Goal: Information Seeking & Learning: Compare options

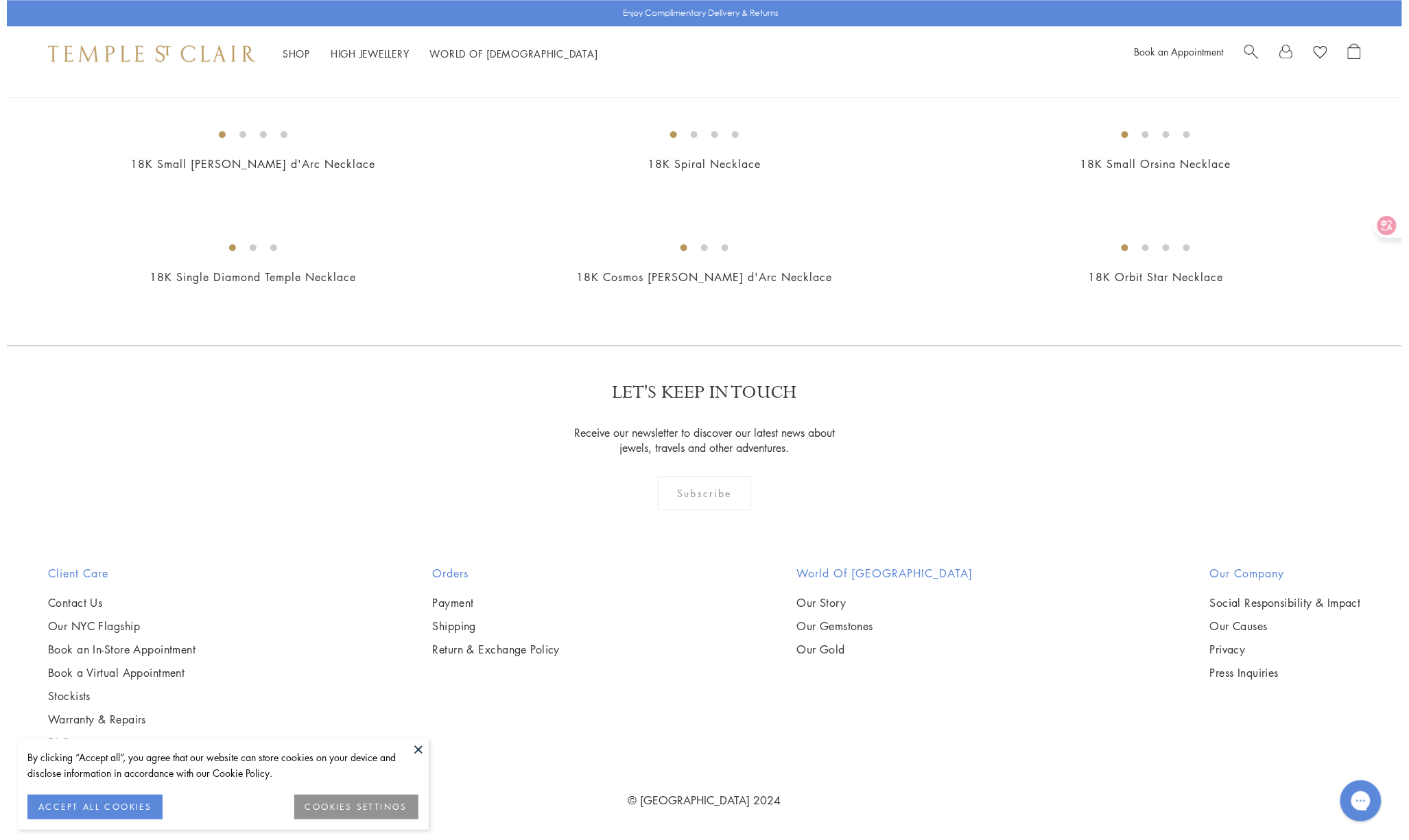
scroll to position [3222, 0]
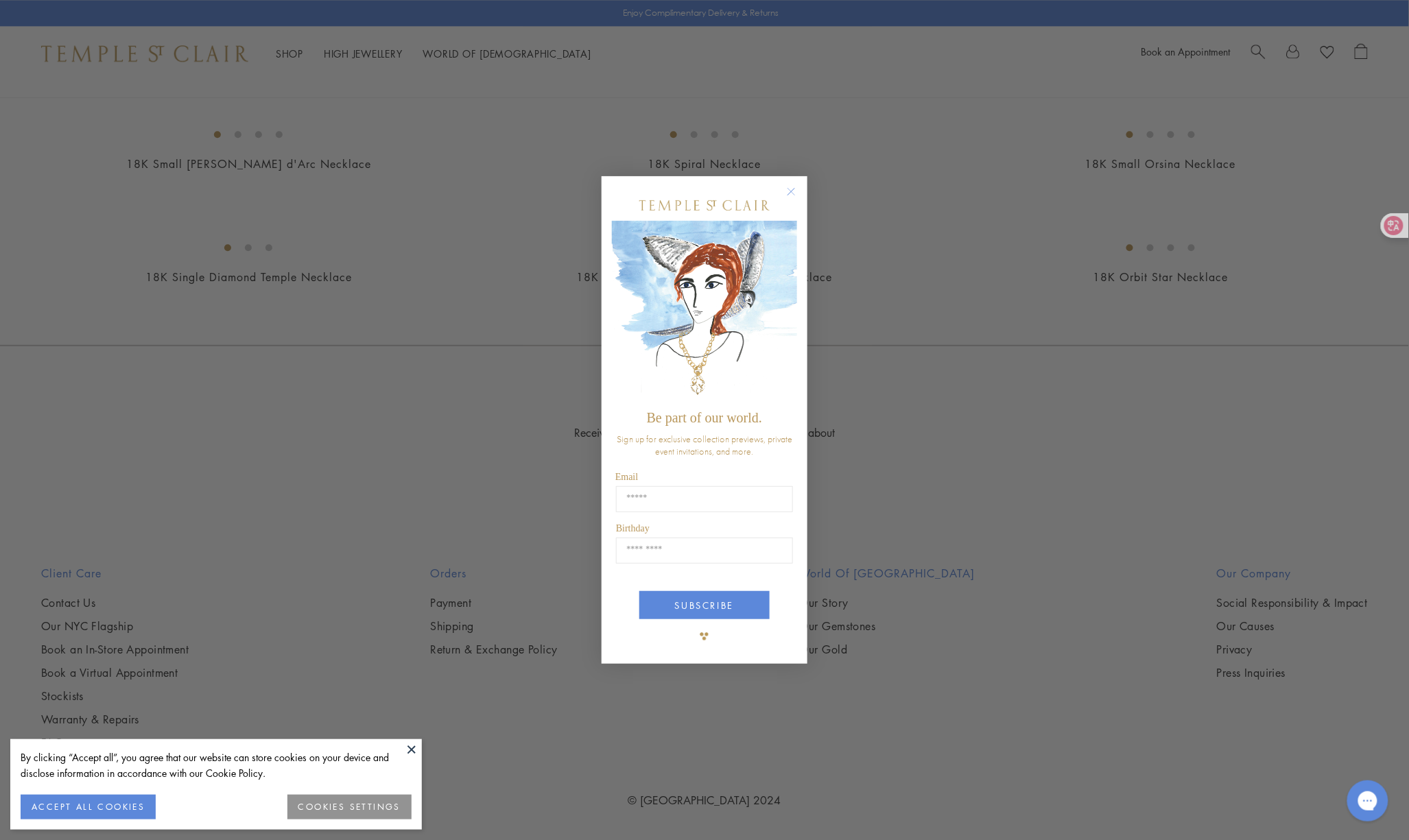
click at [796, 186] on circle "Close dialog" at bounding box center [791, 191] width 17 height 17
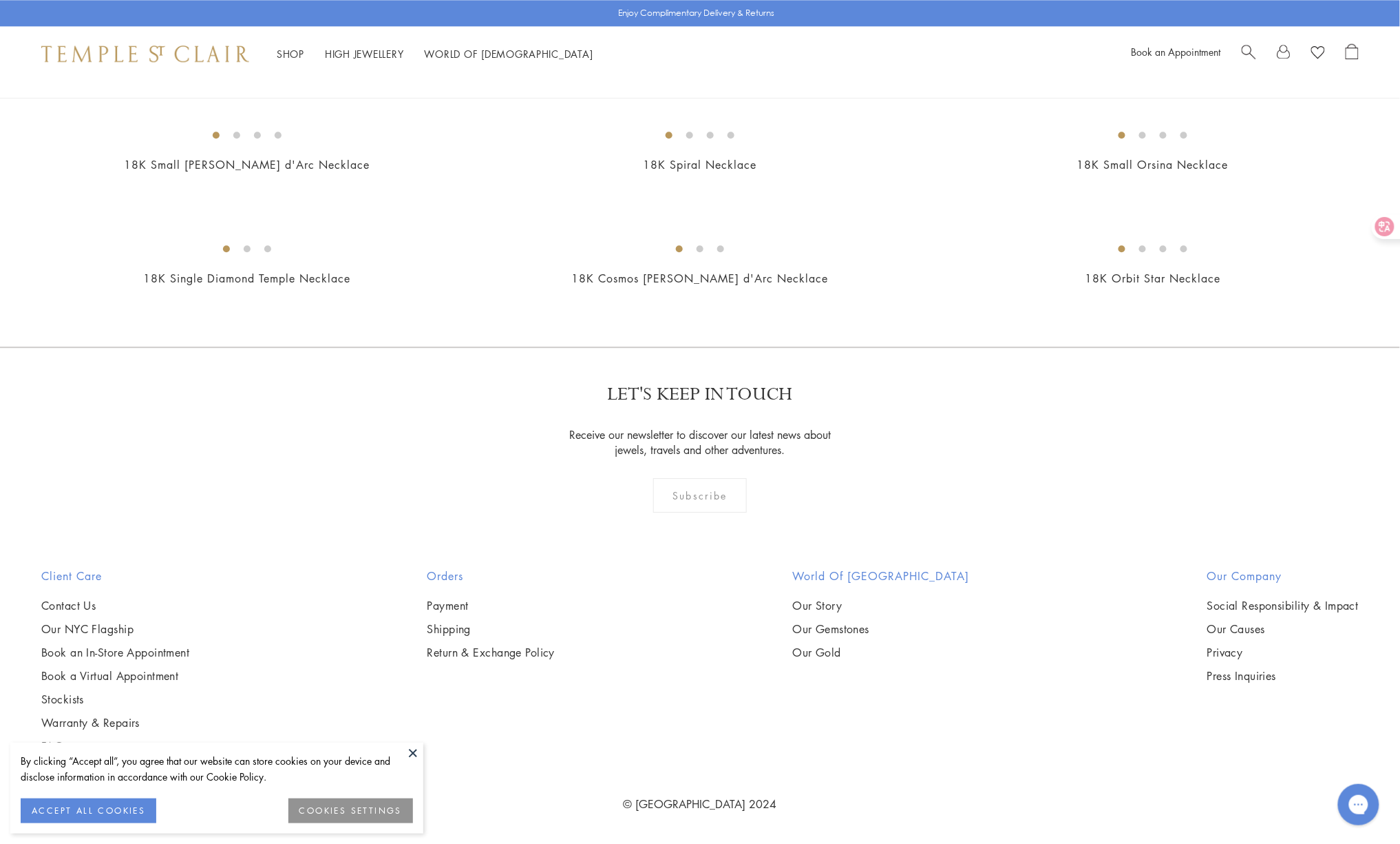
scroll to position [5506, 0]
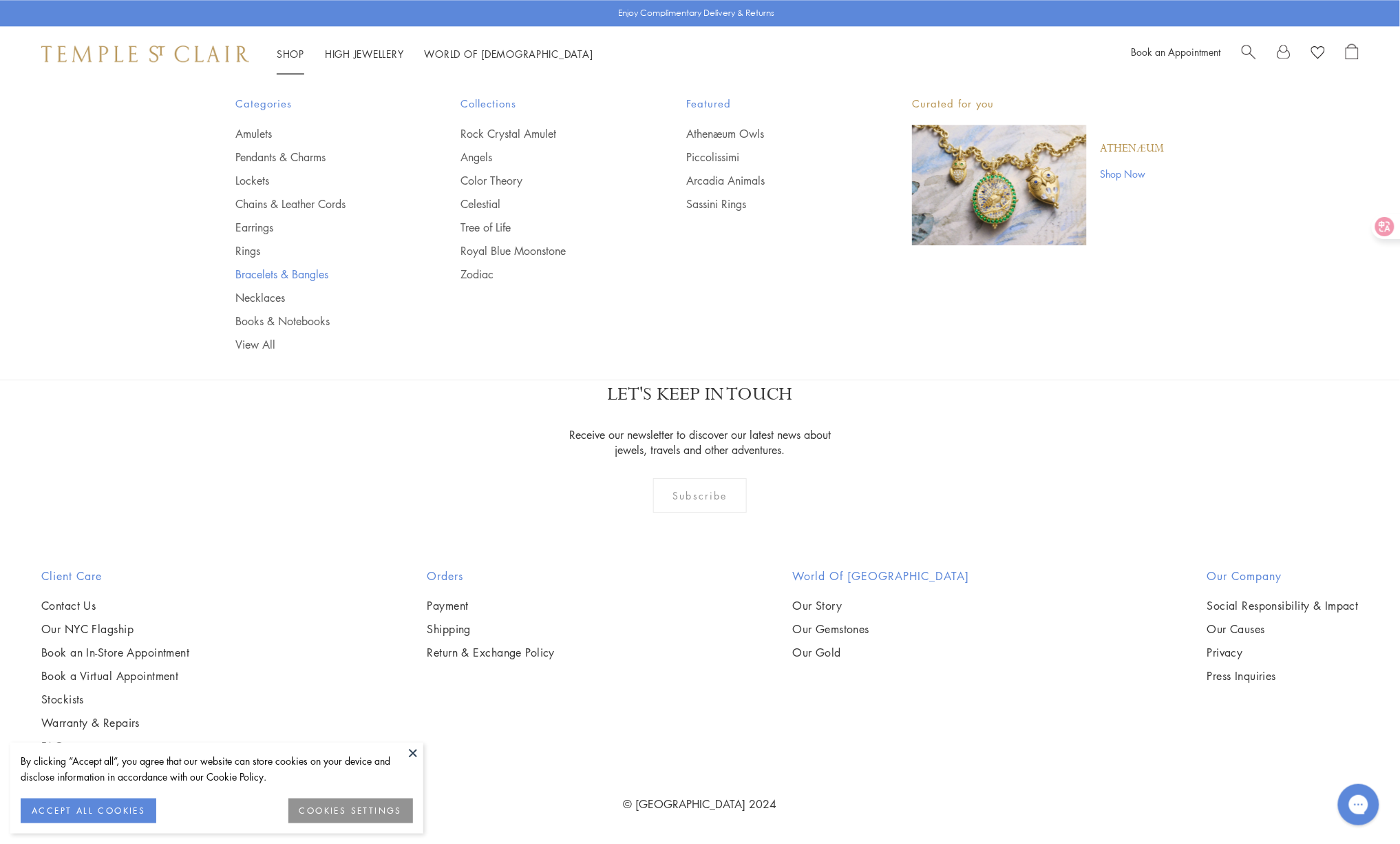
click at [248, 273] on link "Bracelets & Bangles" at bounding box center [321, 274] width 170 height 15
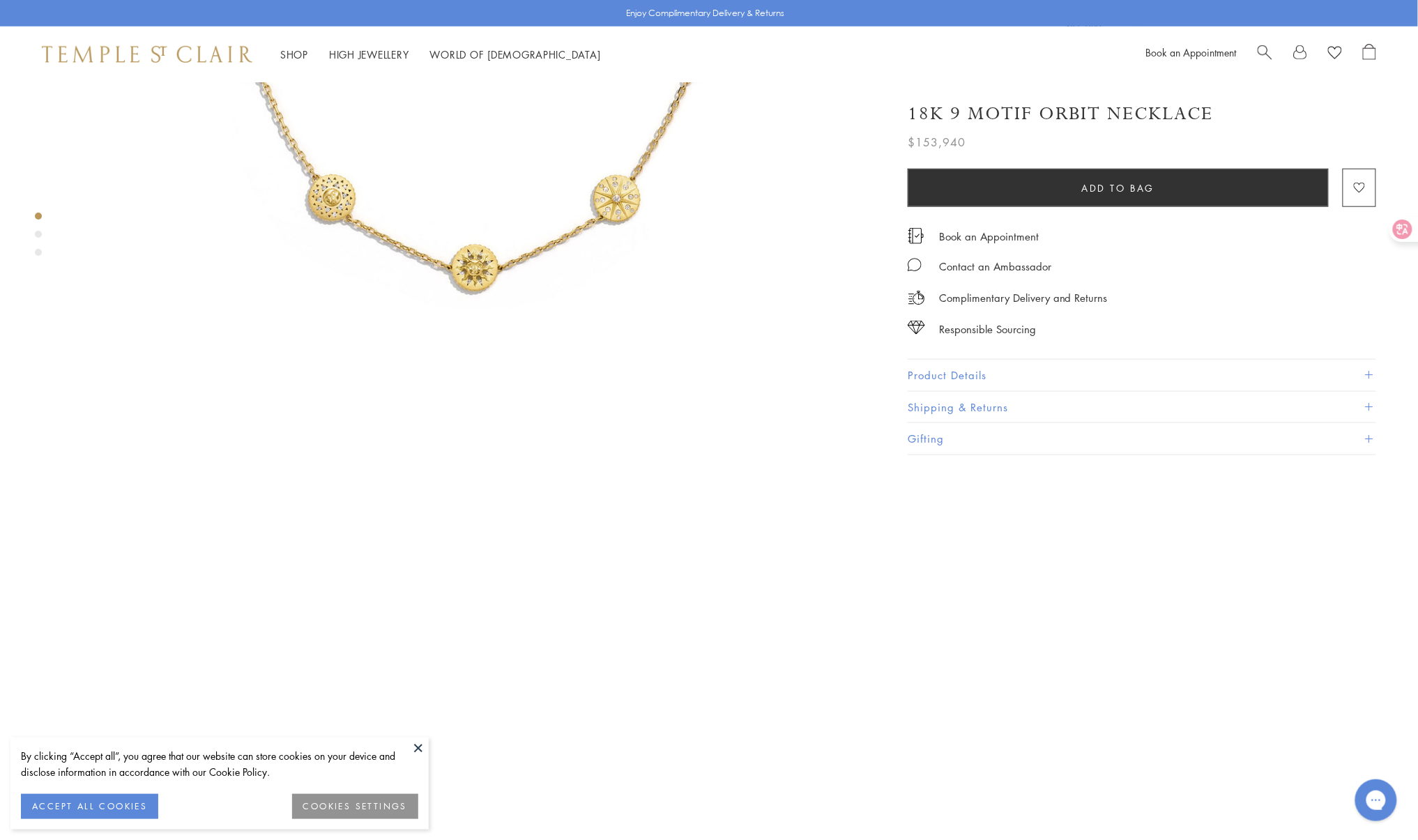
scroll to position [93, 0]
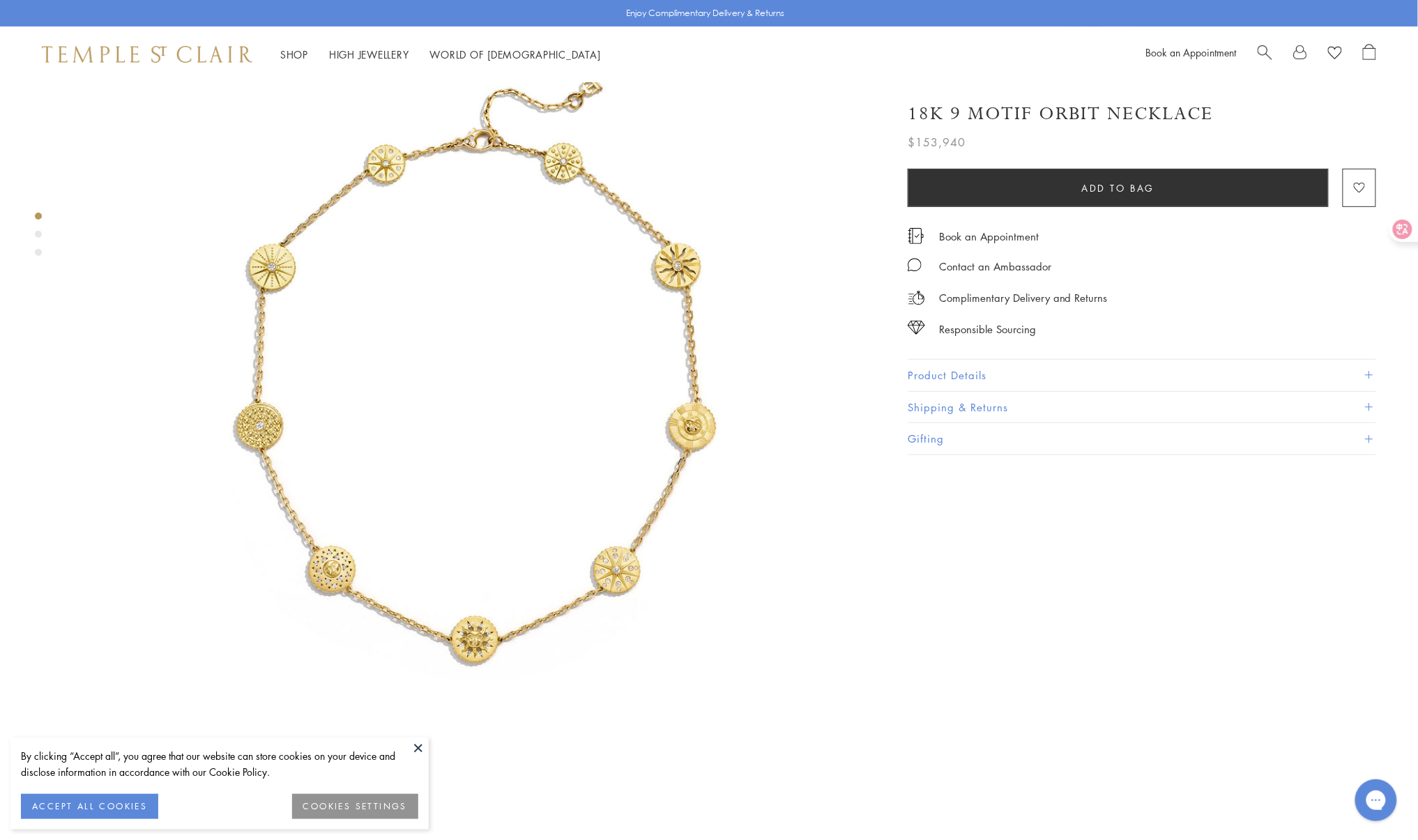
click at [547, 387] on img at bounding box center [471, 391] width 804 height 804
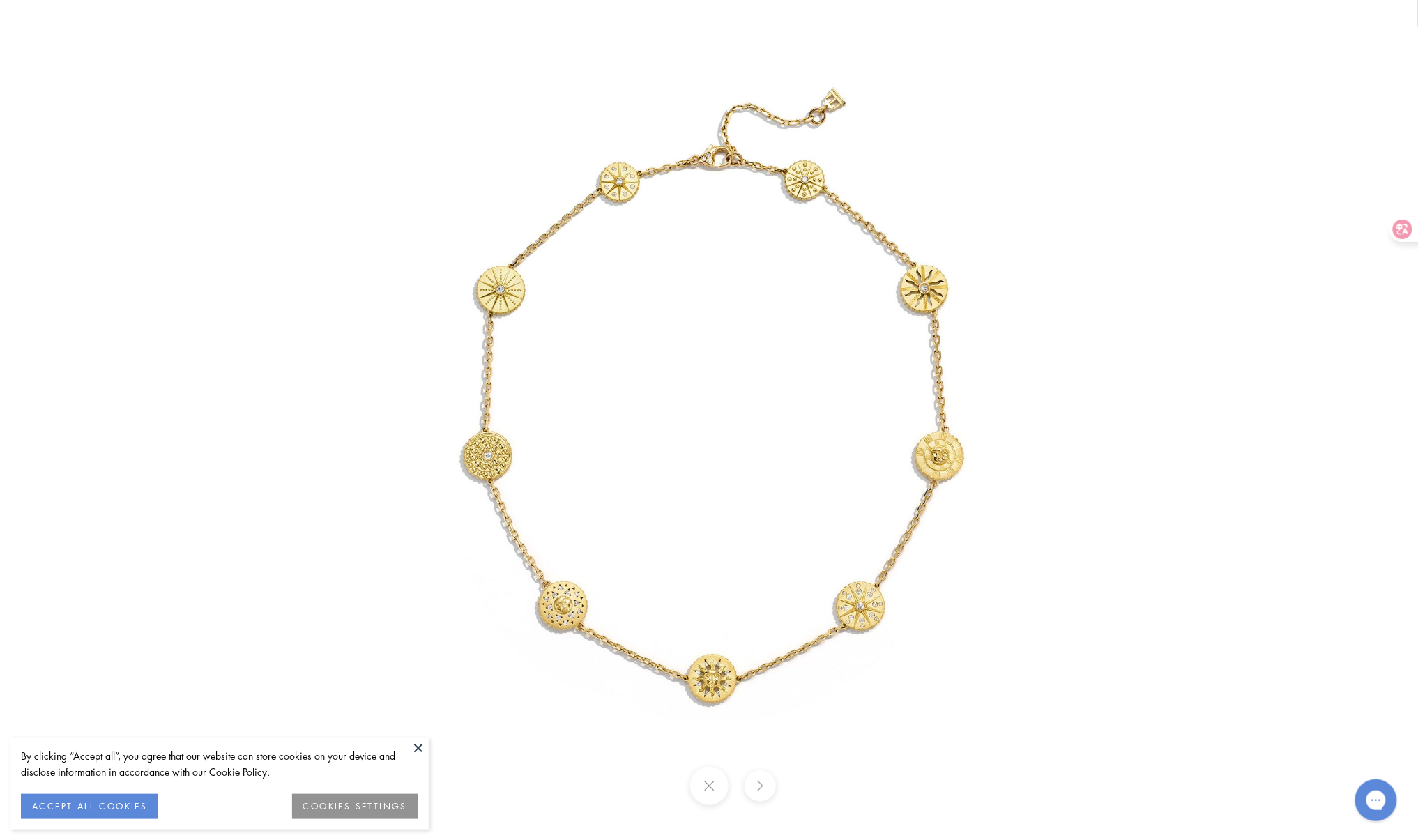
click at [930, 466] on img at bounding box center [709, 420] width 840 height 840
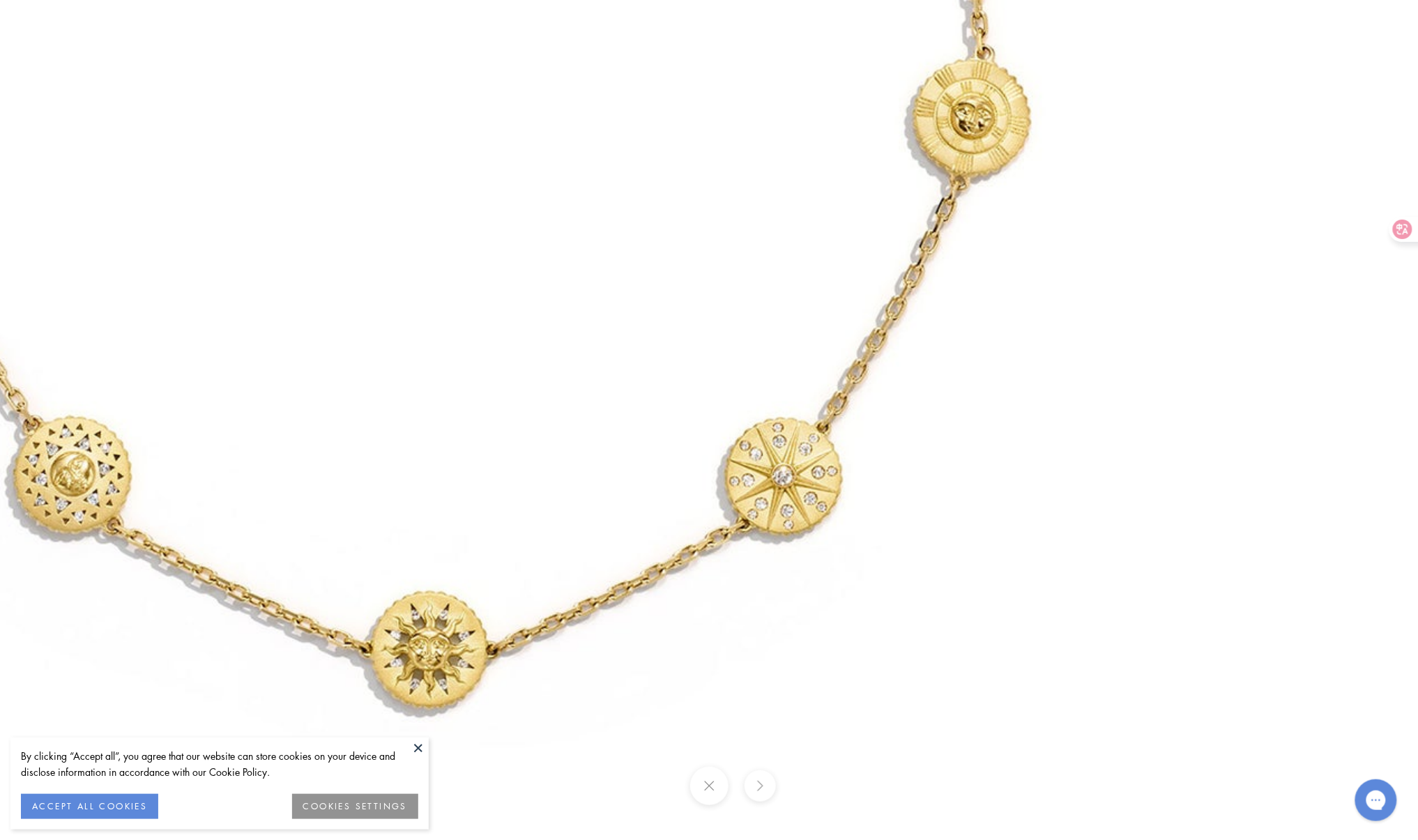
drag, startPoint x: 925, startPoint y: 487, endPoint x: 916, endPoint y: 182, distance: 305.1
click at [918, 182] on img at bounding box center [421, 31] width 2008 height 2008
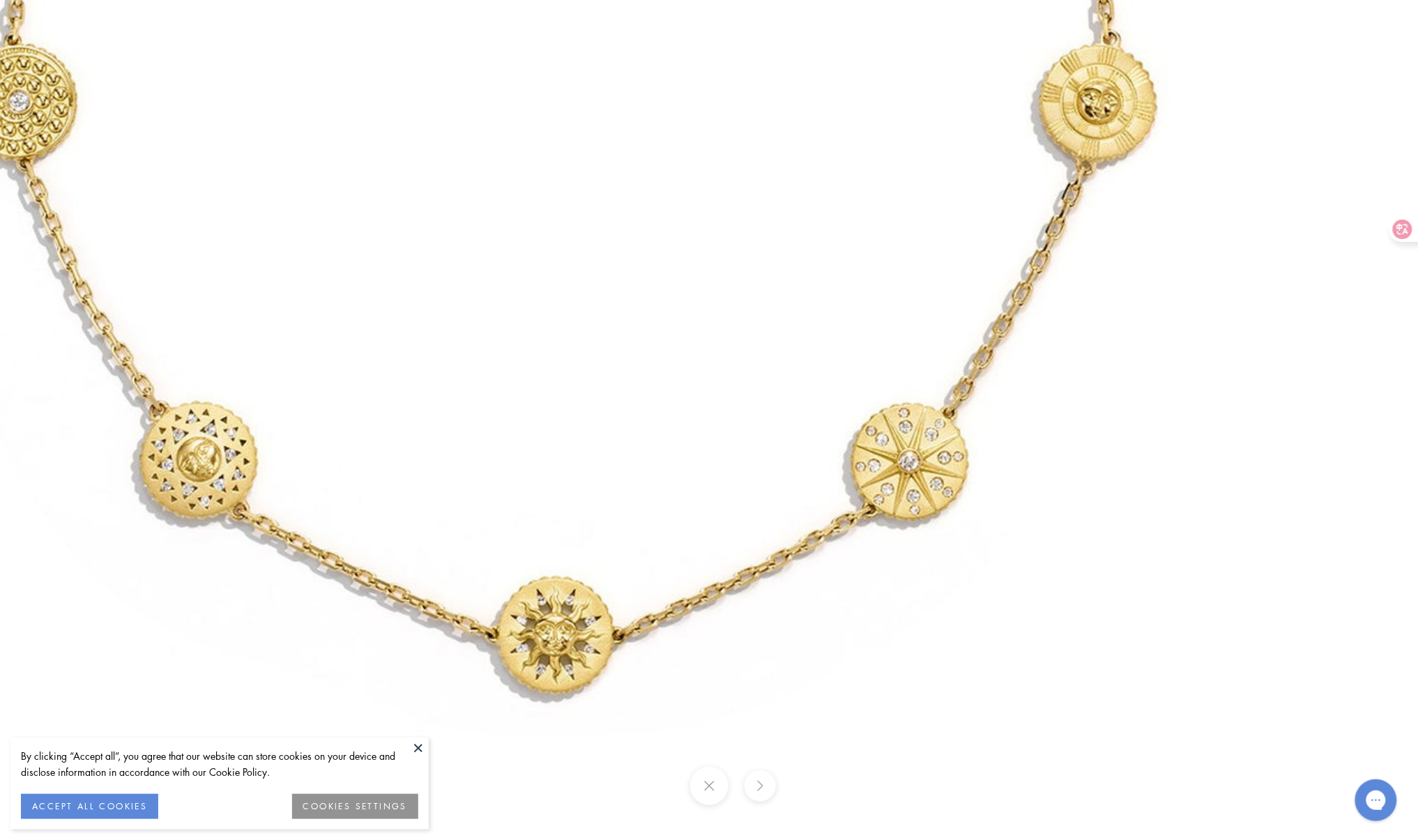
drag, startPoint x: 841, startPoint y: 456, endPoint x: 1097, endPoint y: 484, distance: 257.5
click at [1097, 484] on img at bounding box center [548, 16] width 2008 height 2008
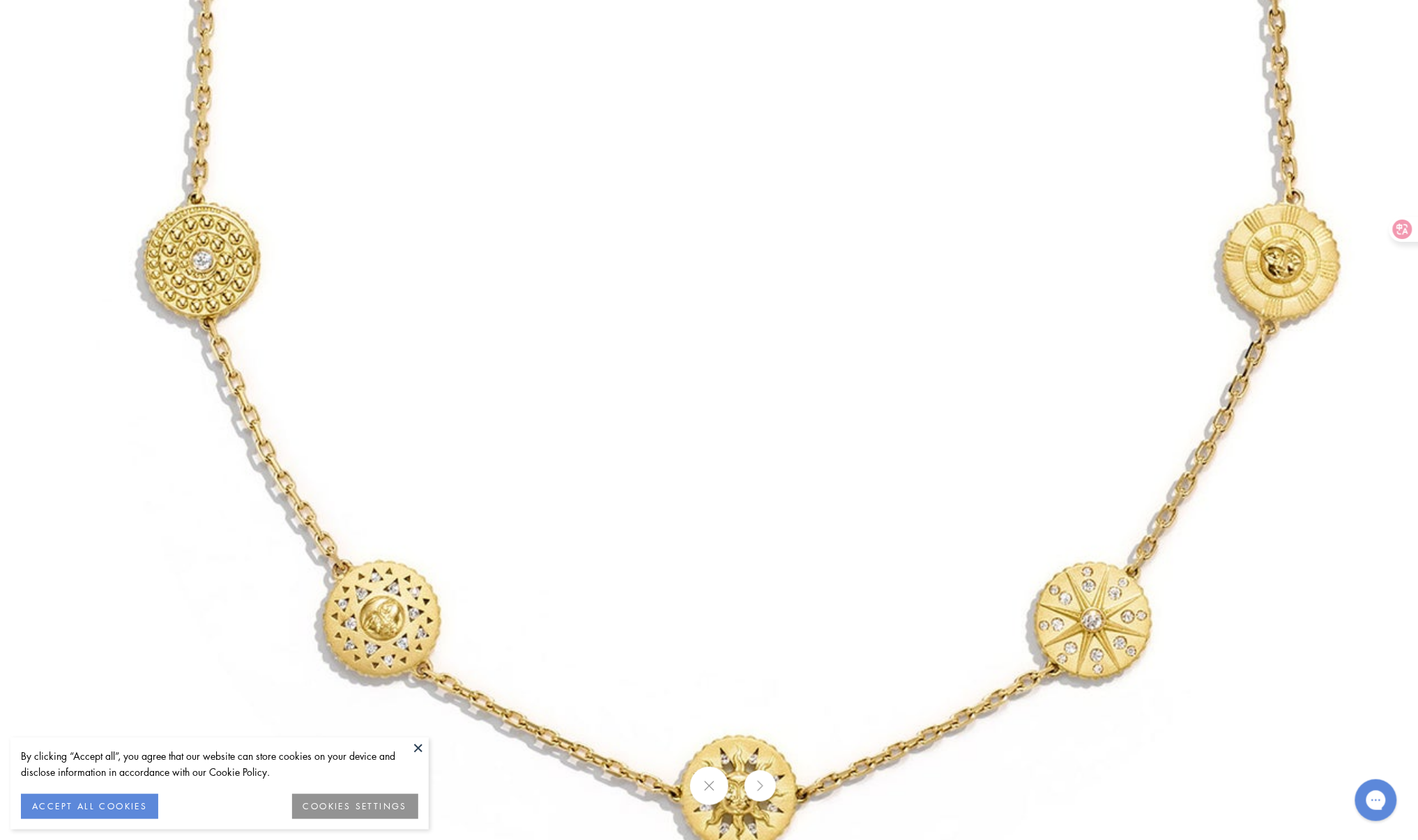
drag, startPoint x: 542, startPoint y: 394, endPoint x: 653, endPoint y: 614, distance: 246.4
click at [653, 614] on img at bounding box center [731, 175] width 2008 height 2008
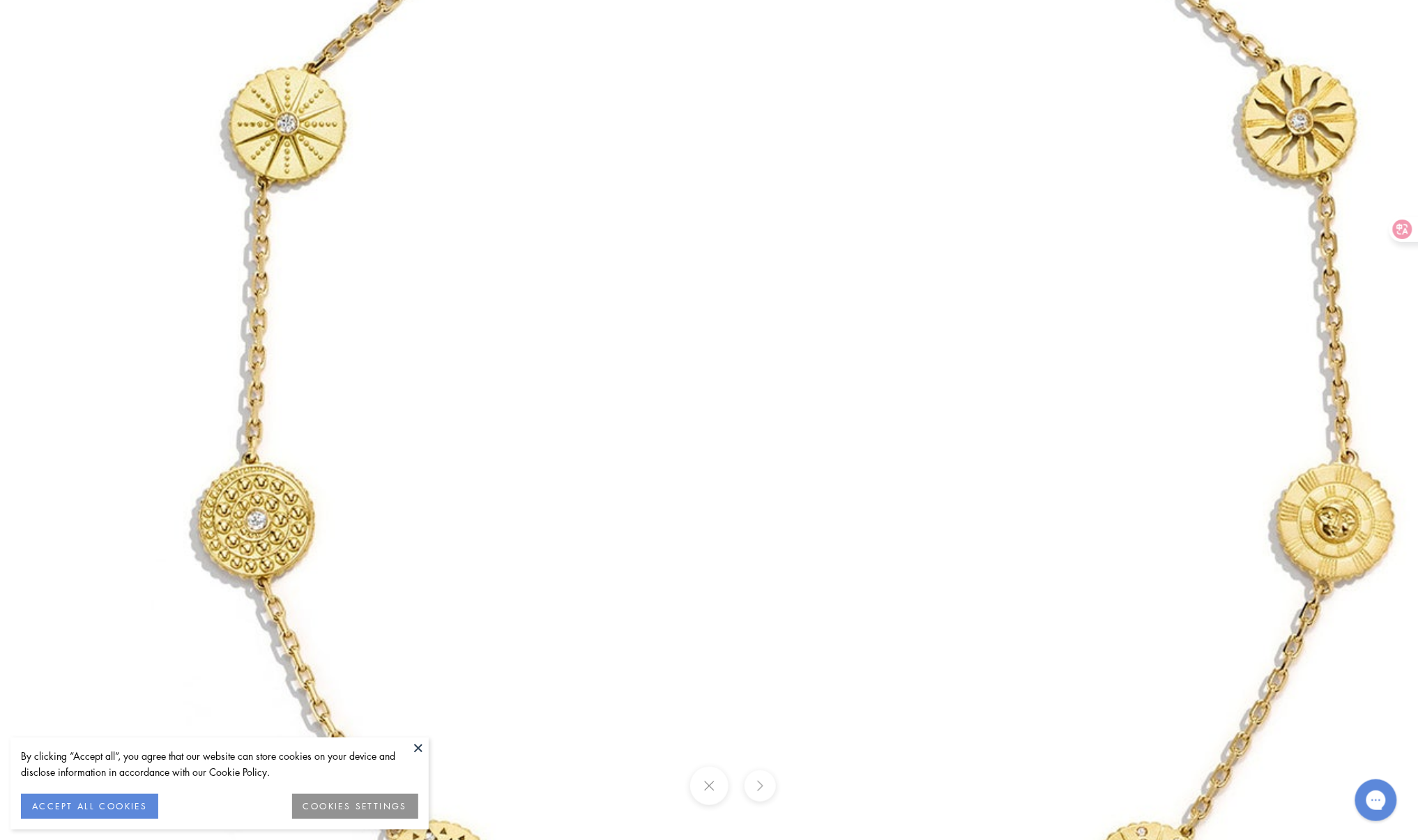
drag, startPoint x: 526, startPoint y: 307, endPoint x: 556, endPoint y: 561, distance: 255.8
click at [556, 561] on img at bounding box center [785, 436] width 2008 height 2008
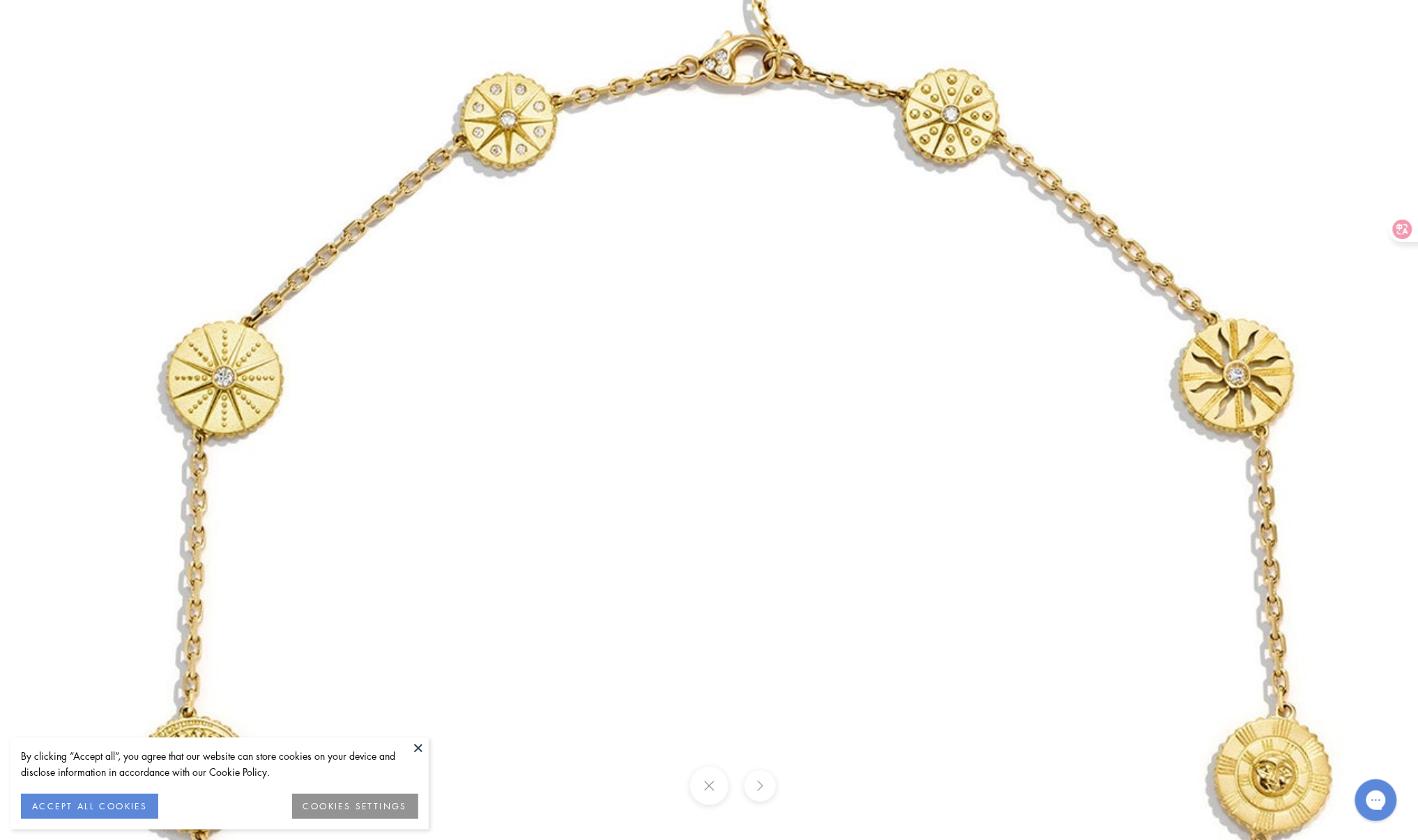
drag, startPoint x: 542, startPoint y: 286, endPoint x: 464, endPoint y: 479, distance: 208.2
click at [464, 479] on img at bounding box center [723, 689] width 2008 height 2008
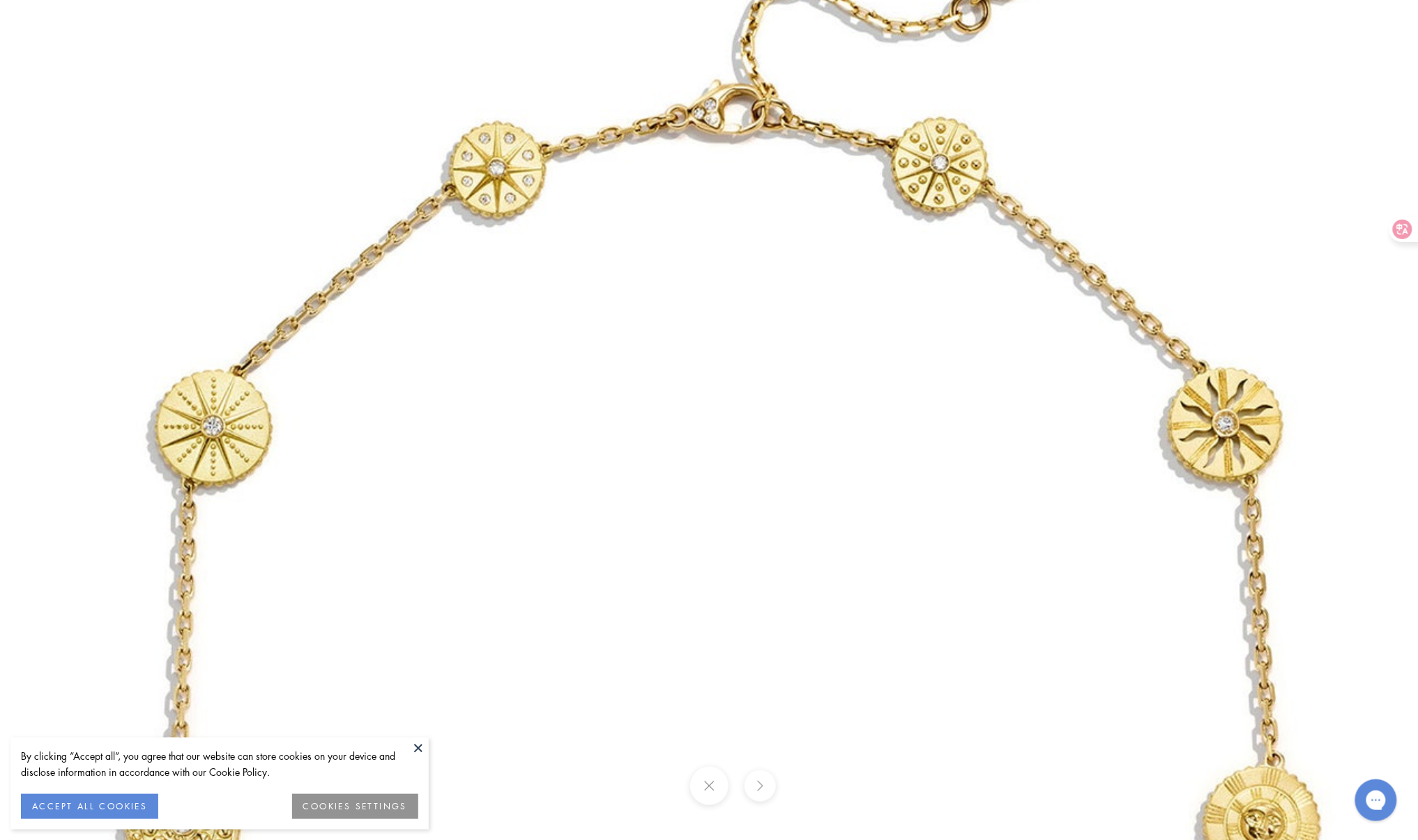
drag, startPoint x: 498, startPoint y: 288, endPoint x: 488, endPoint y: 341, distance: 53.9
click at [488, 341] on img at bounding box center [711, 738] width 2008 height 2008
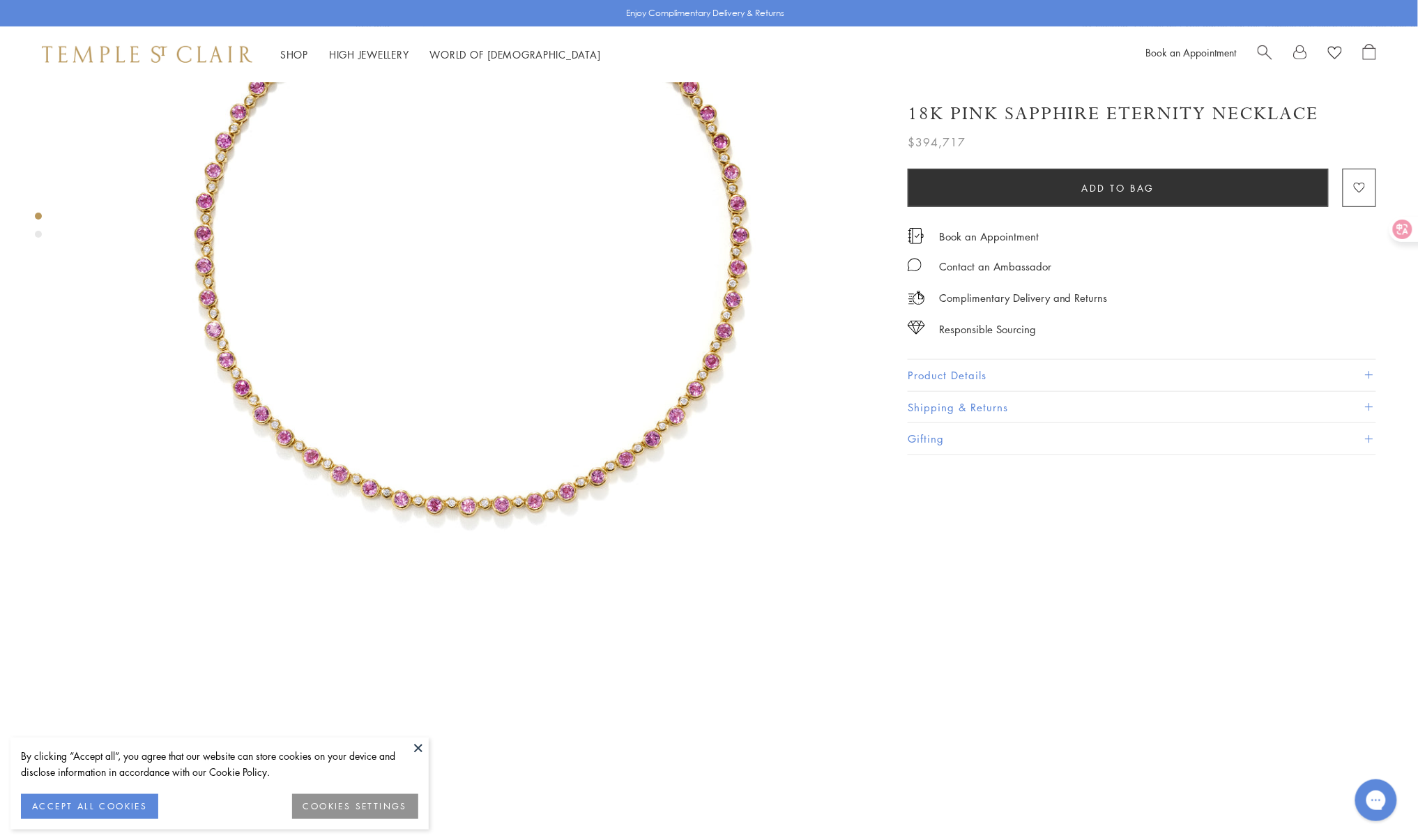
scroll to position [371, 0]
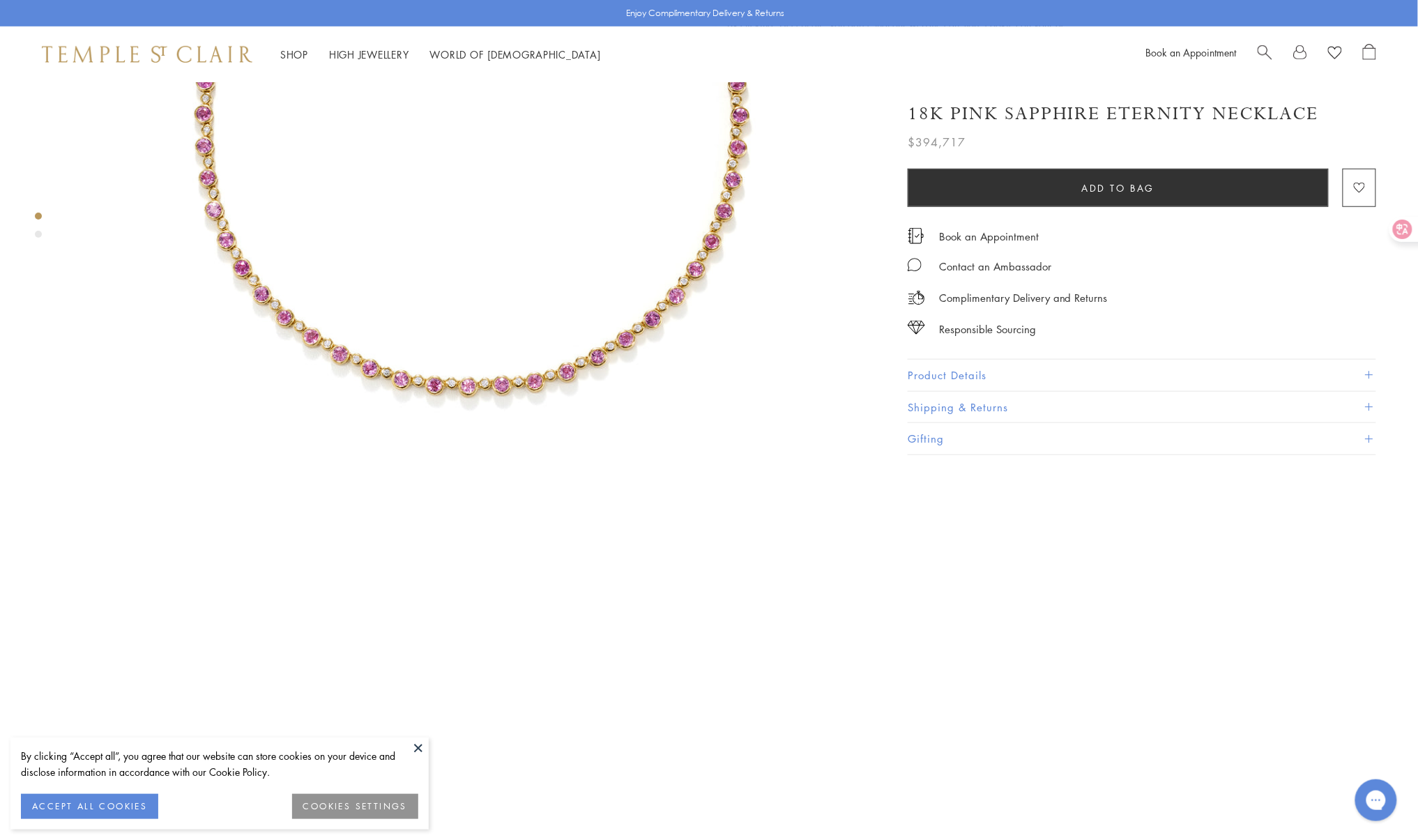
click at [434, 367] on img at bounding box center [471, 113] width 804 height 804
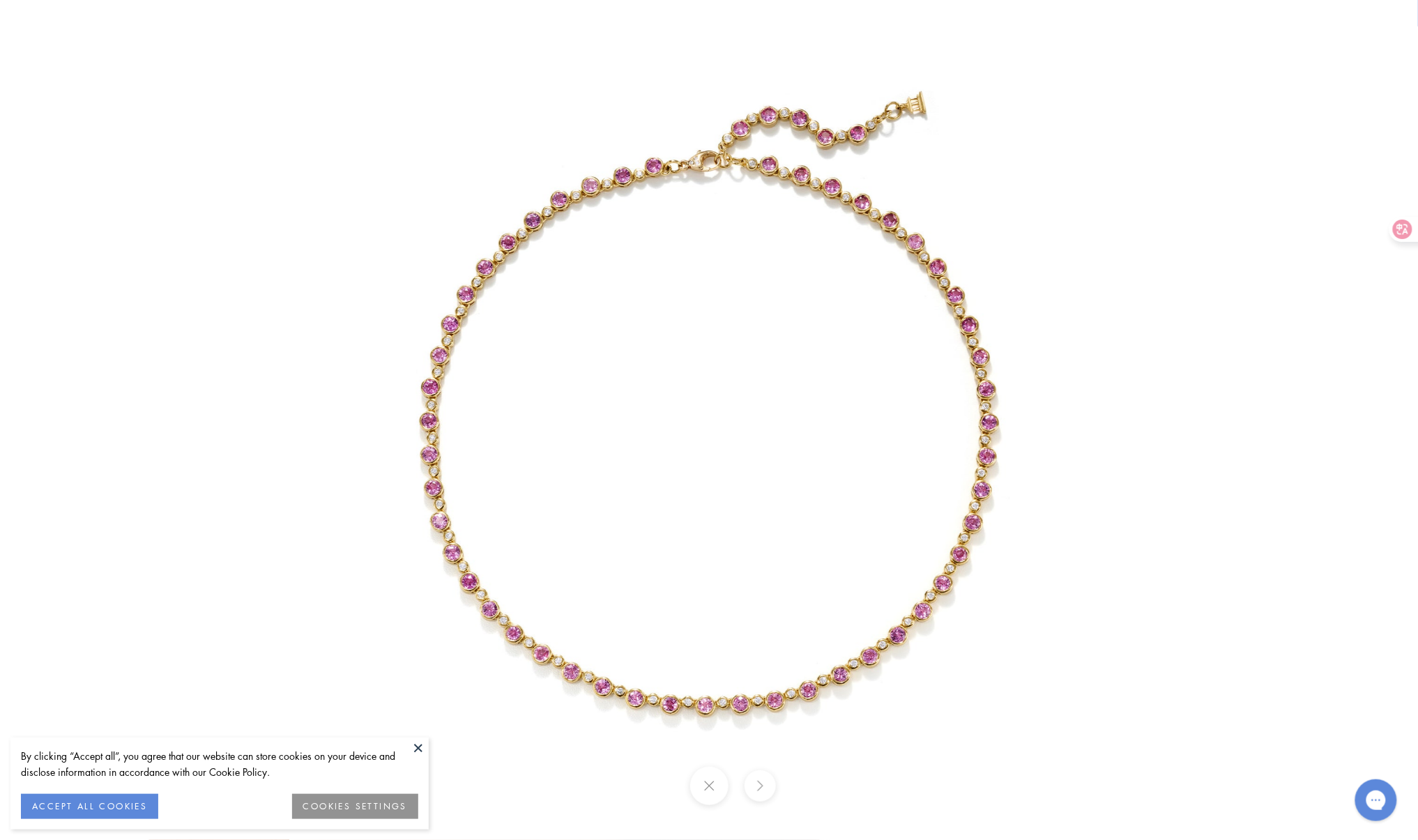
click at [754, 708] on img at bounding box center [709, 420] width 840 height 840
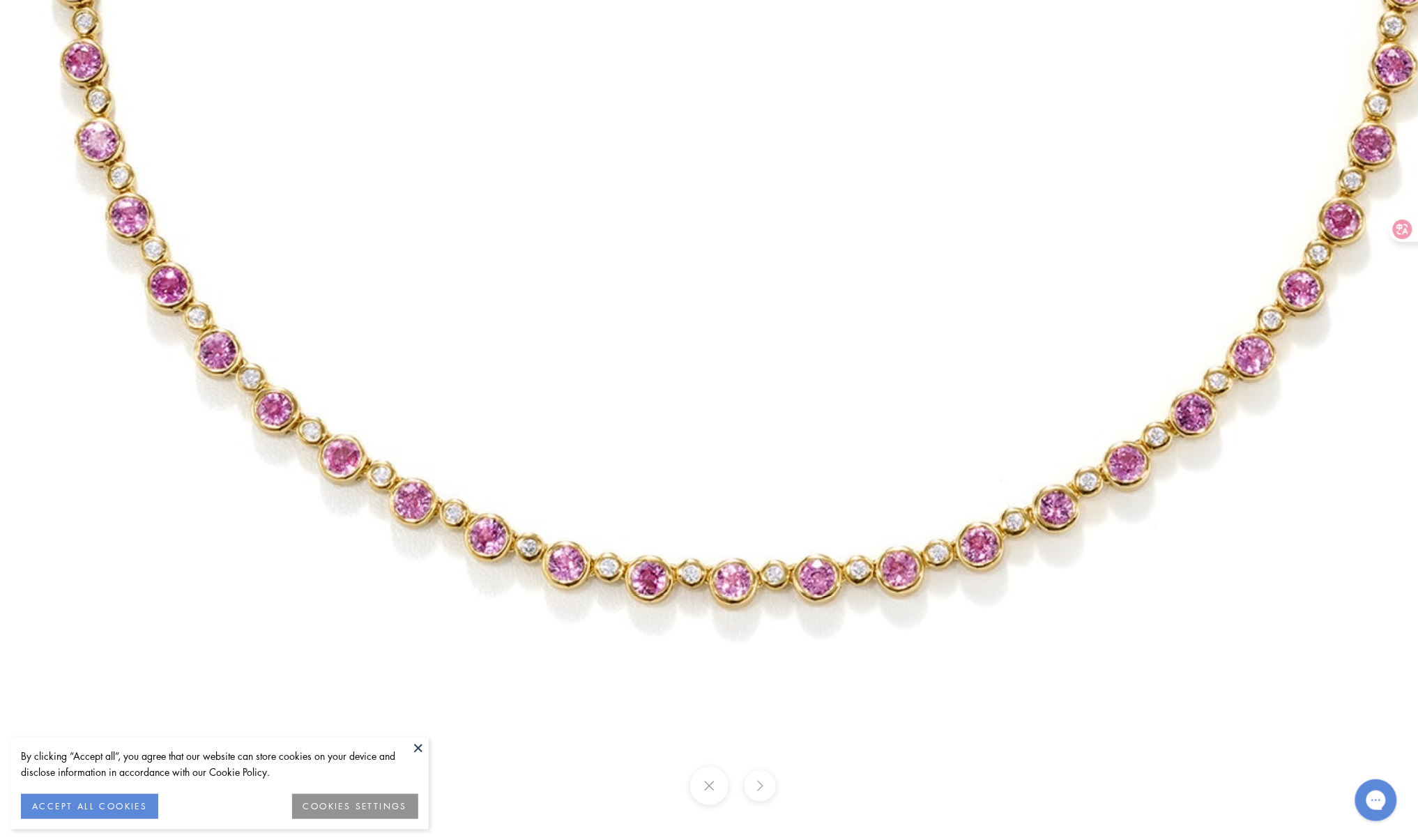
drag, startPoint x: 664, startPoint y: 581, endPoint x: 759, endPoint y: 454, distance: 158.6
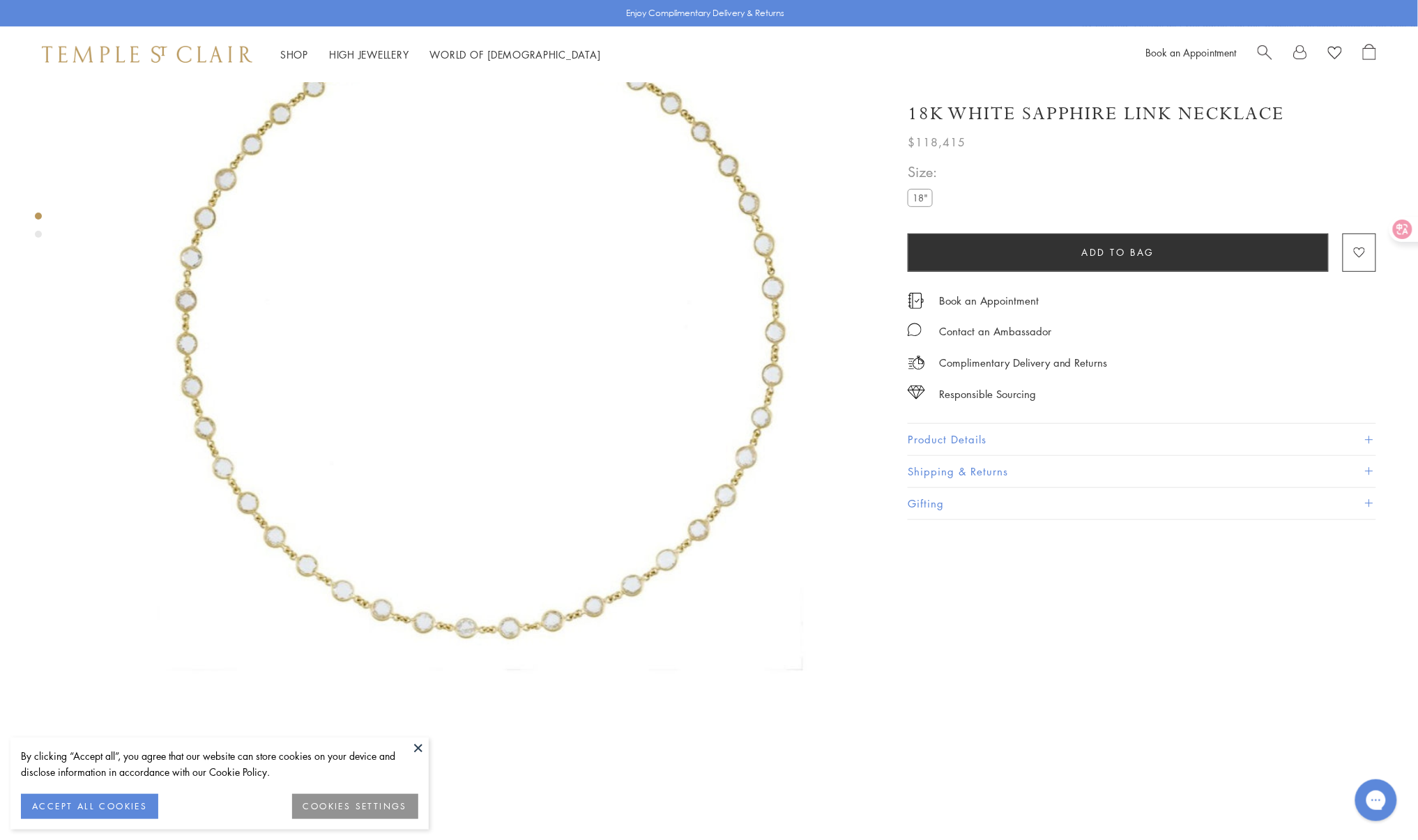
scroll to position [464, 0]
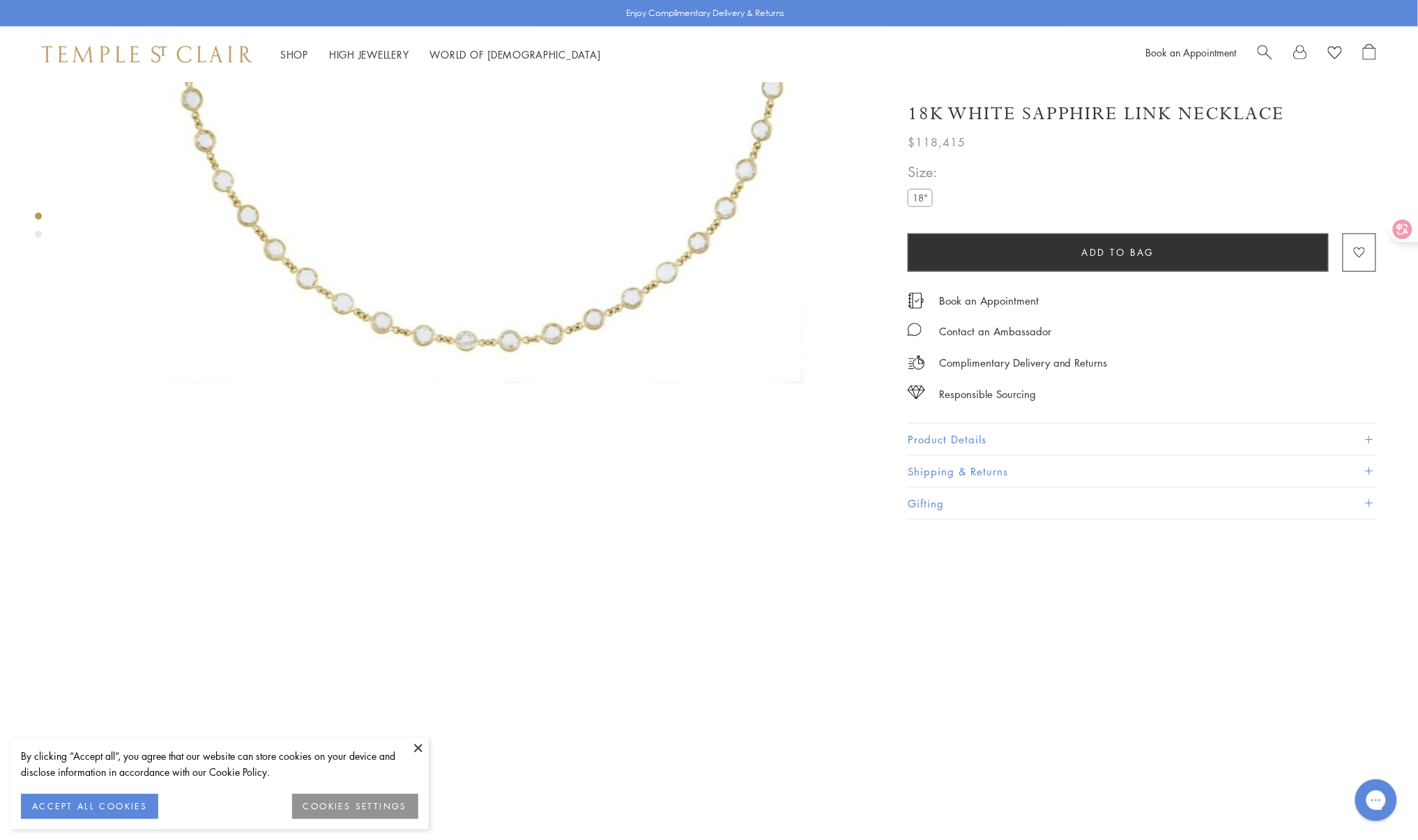
click at [489, 324] on img at bounding box center [471, 38] width 804 height 839
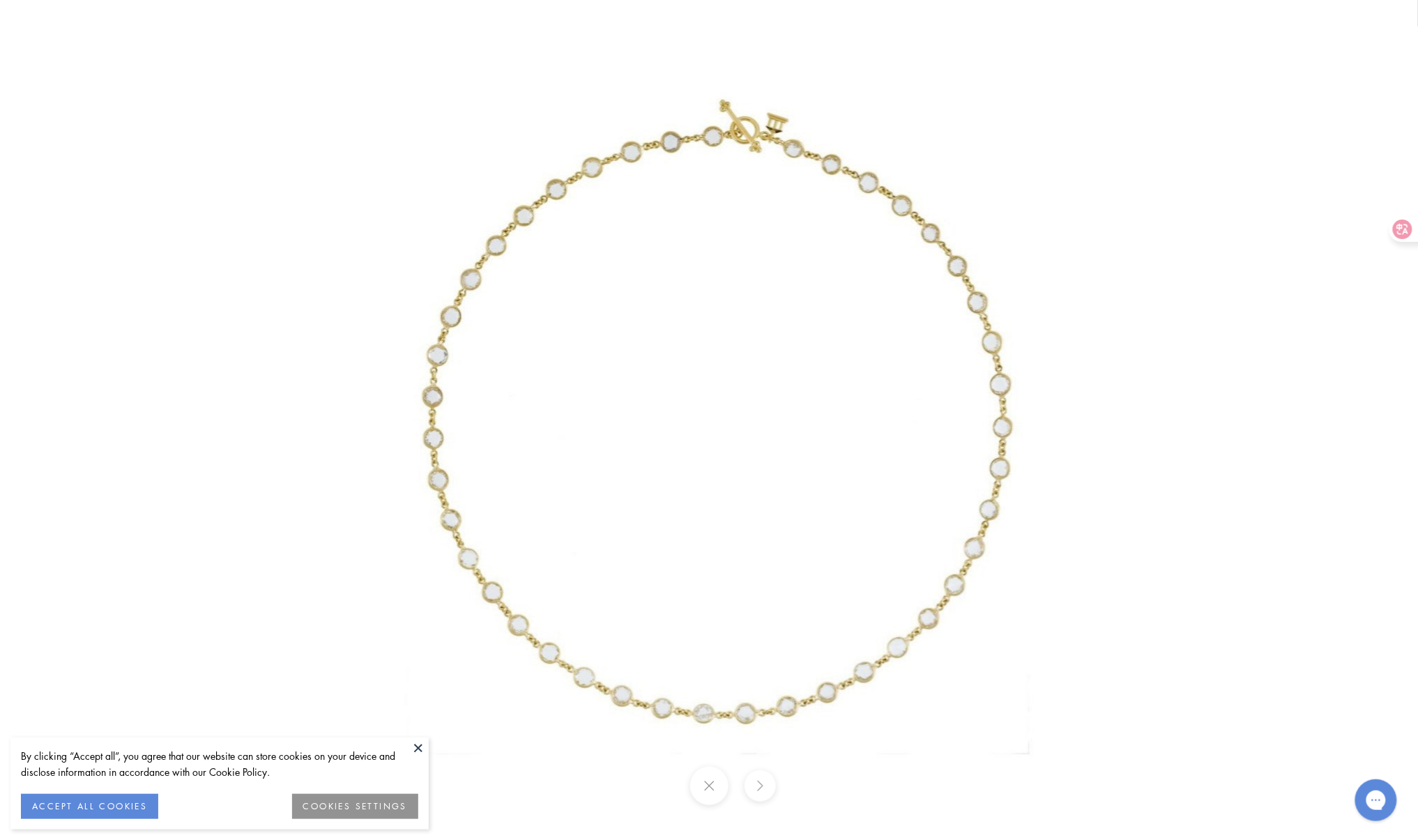
click at [751, 694] on img at bounding box center [709, 420] width 779 height 812
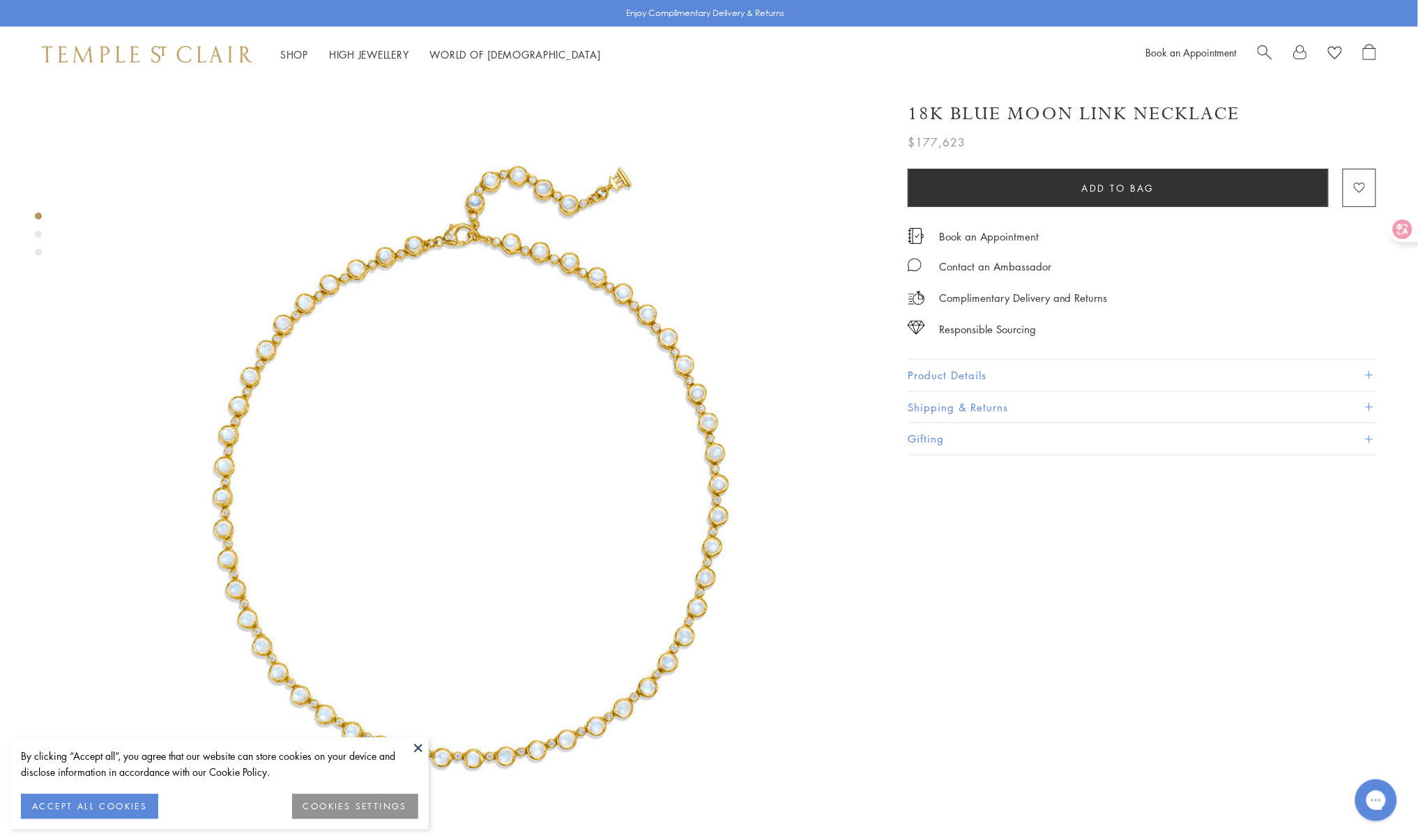
click at [470, 546] on img at bounding box center [471, 484] width 804 height 804
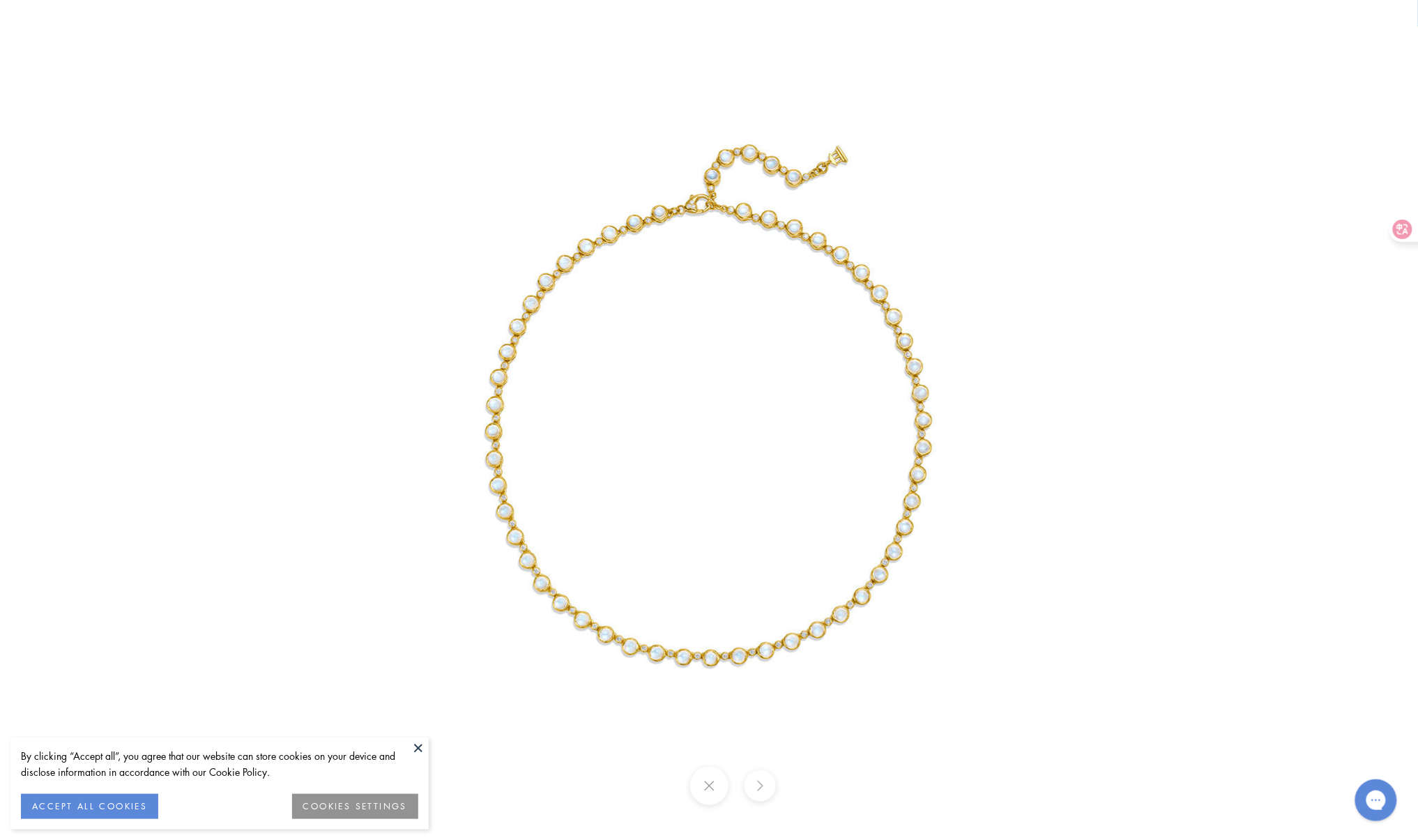
click at [714, 664] on img at bounding box center [709, 420] width 697 height 697
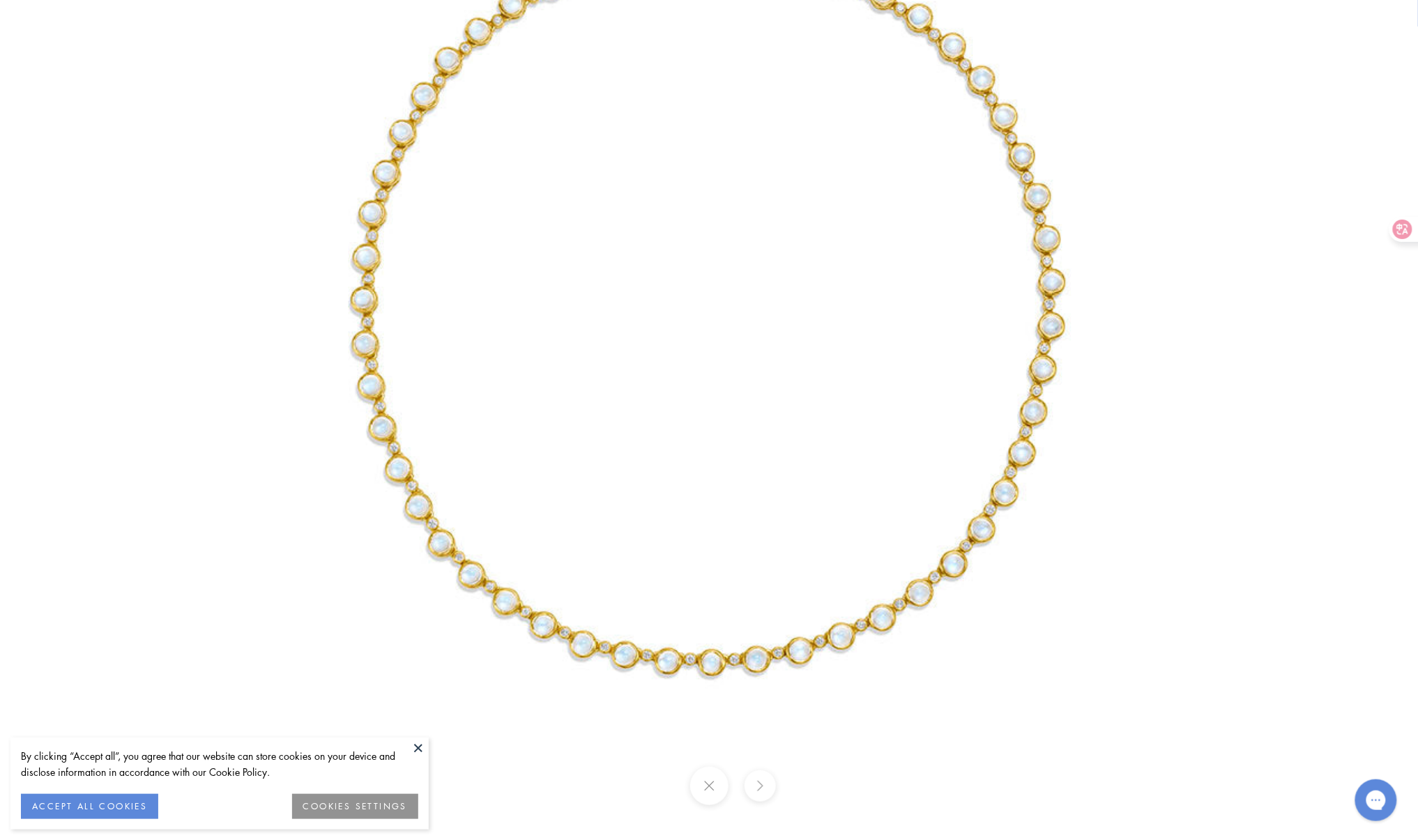
click at [673, 453] on img at bounding box center [709, 282] width 1116 height 1116
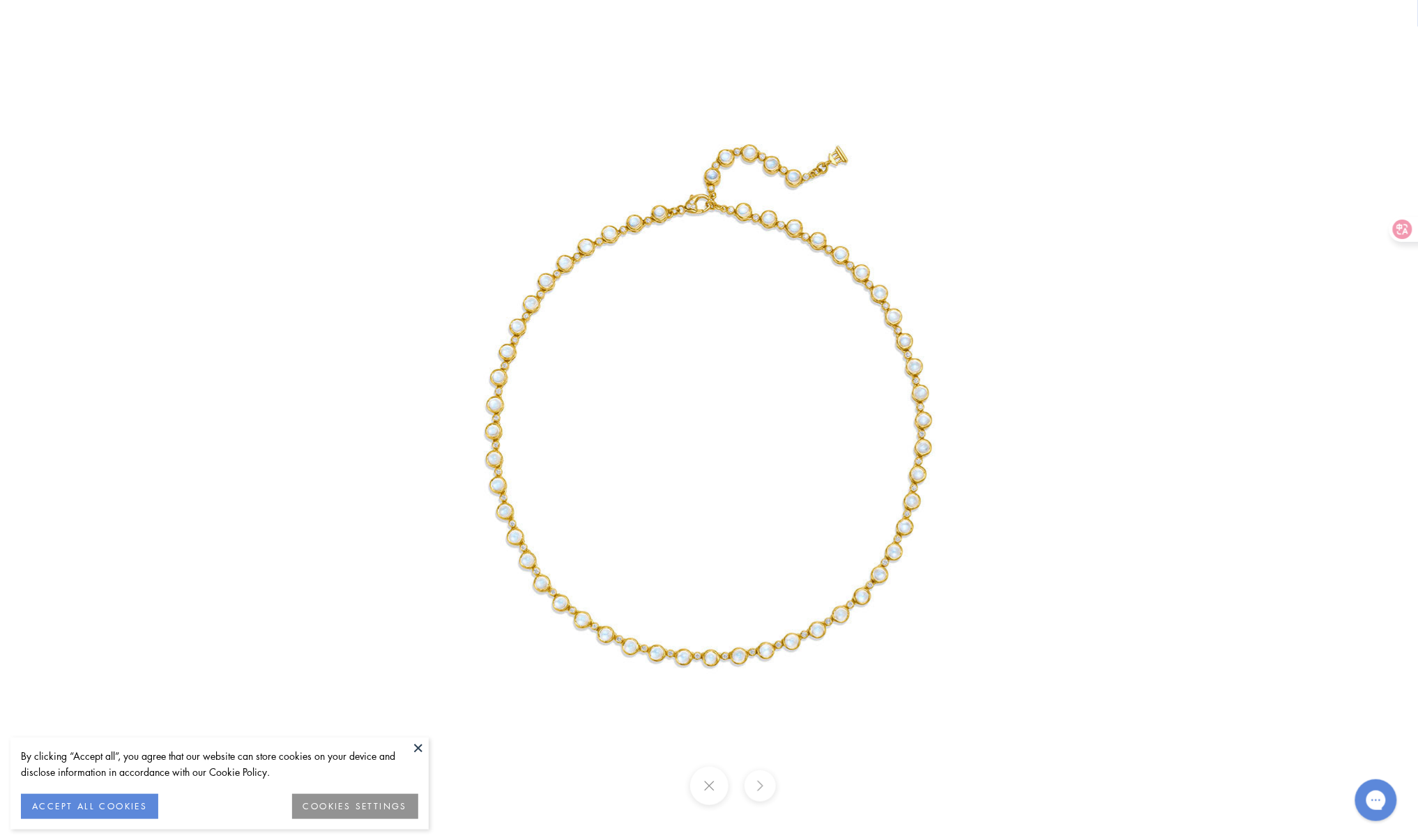
click at [820, 492] on img at bounding box center [709, 420] width 697 height 697
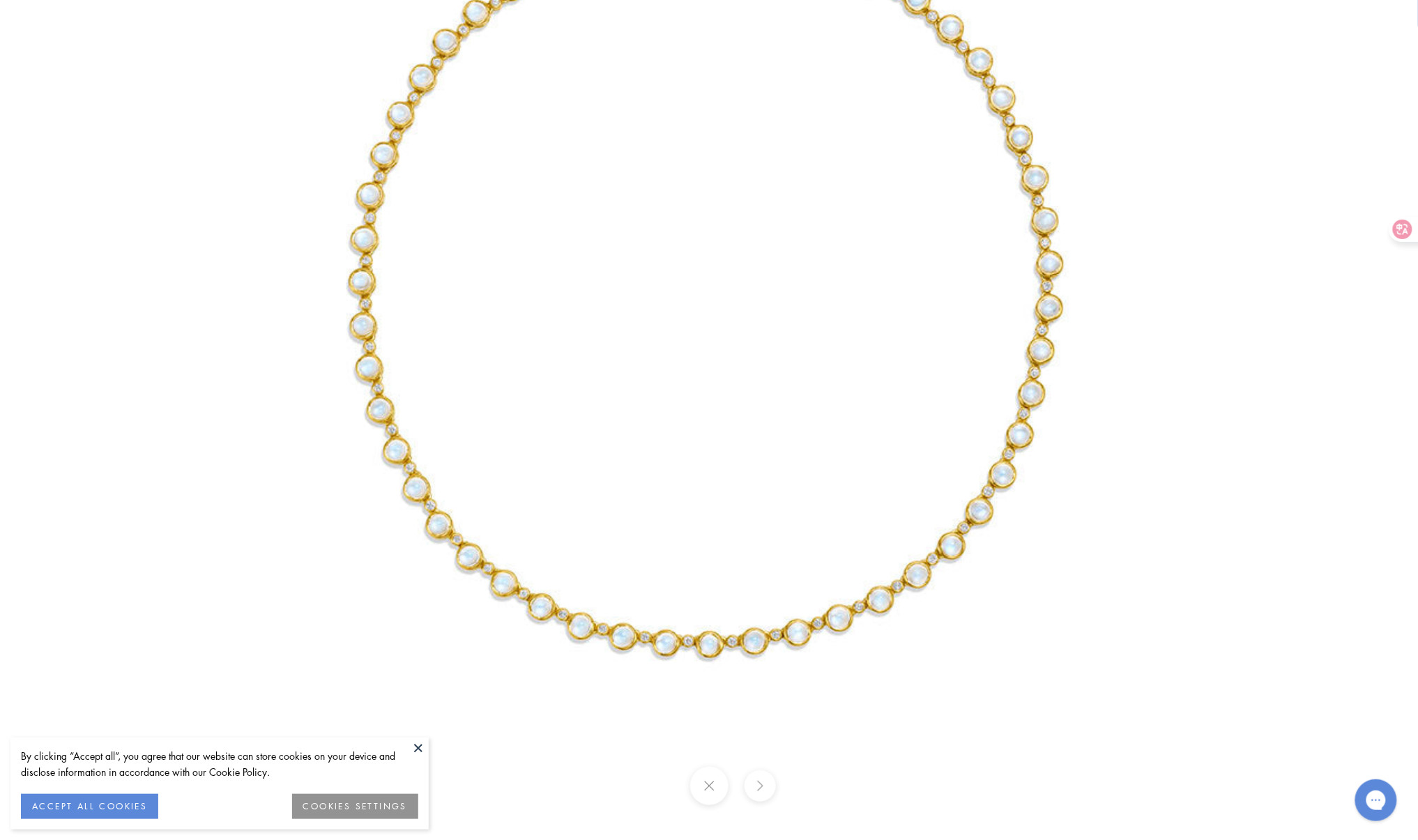
drag, startPoint x: 741, startPoint y: 742, endPoint x: 729, endPoint y: 572, distance: 170.4
click at [729, 573] on img at bounding box center [708, 264] width 1116 height 1116
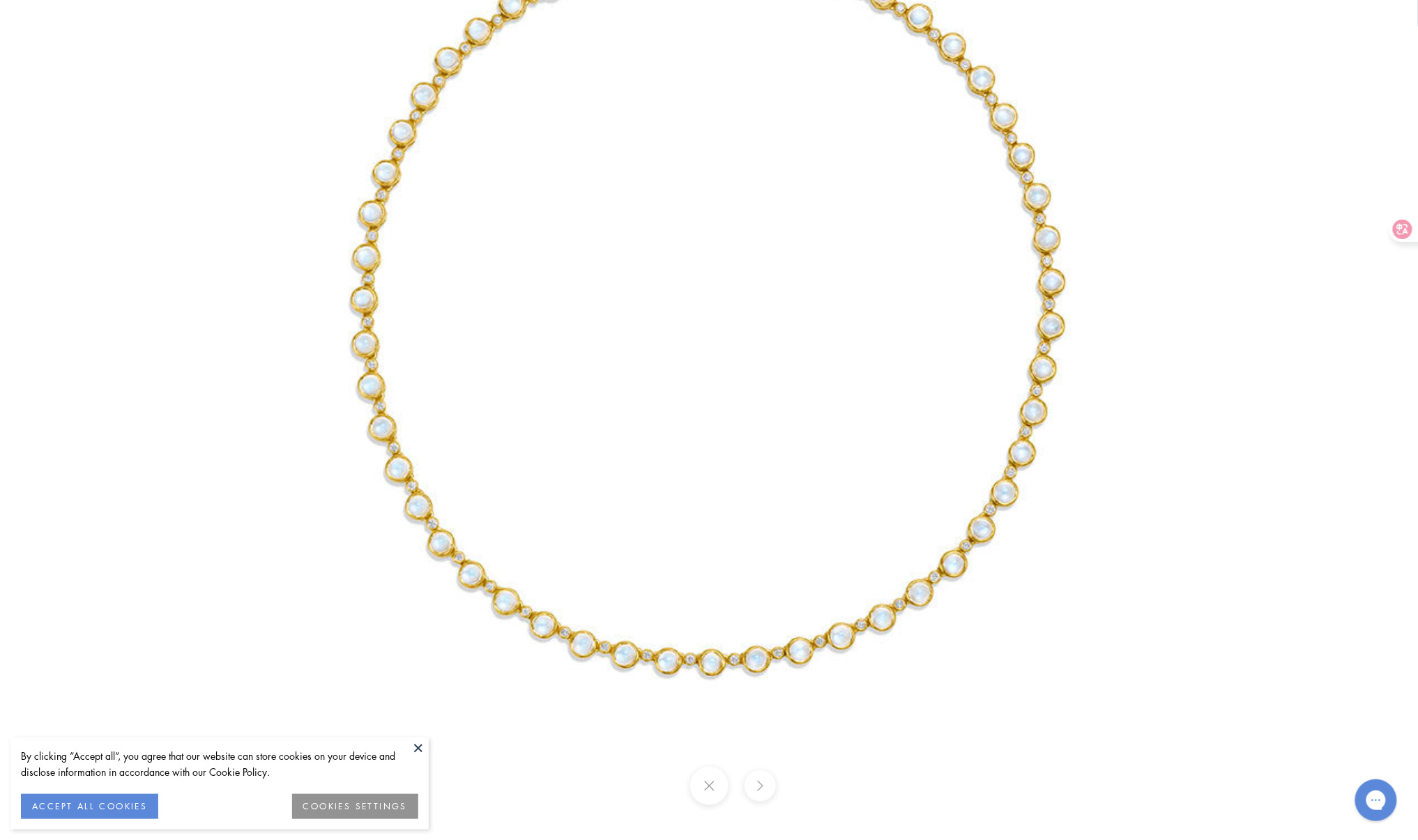
click at [890, 240] on img at bounding box center [709, 282] width 1116 height 1116
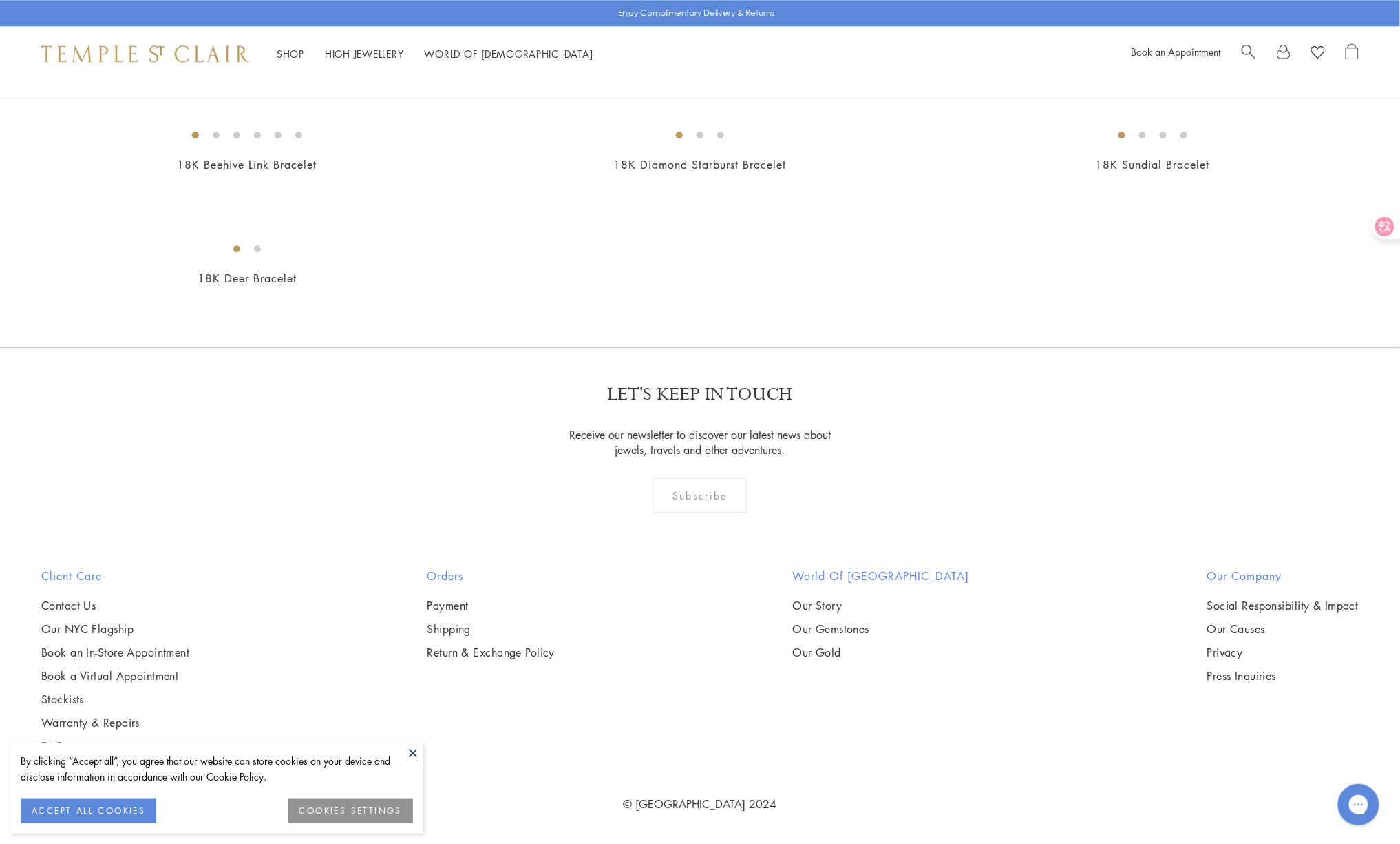
scroll to position [5046, 0]
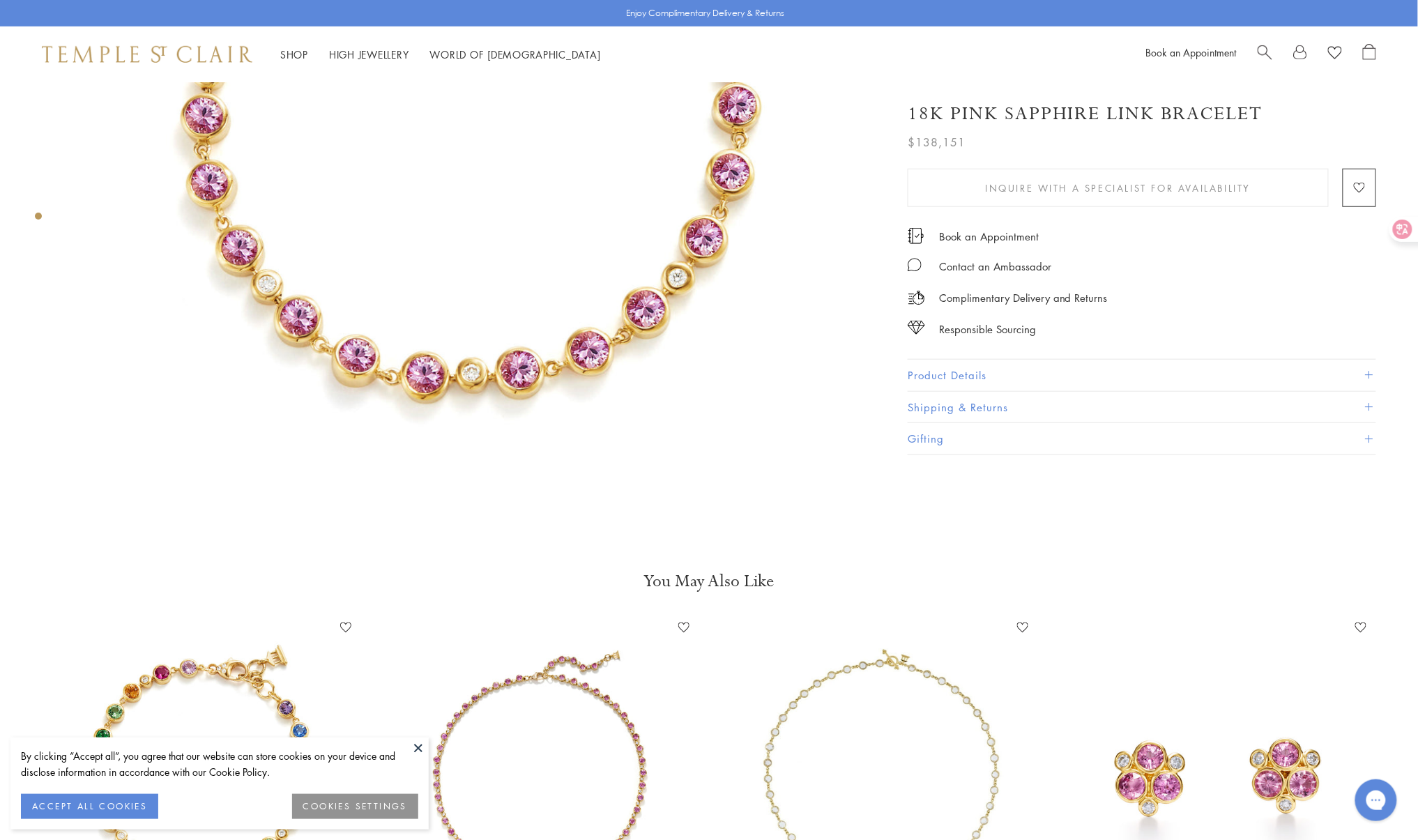
scroll to position [371, 0]
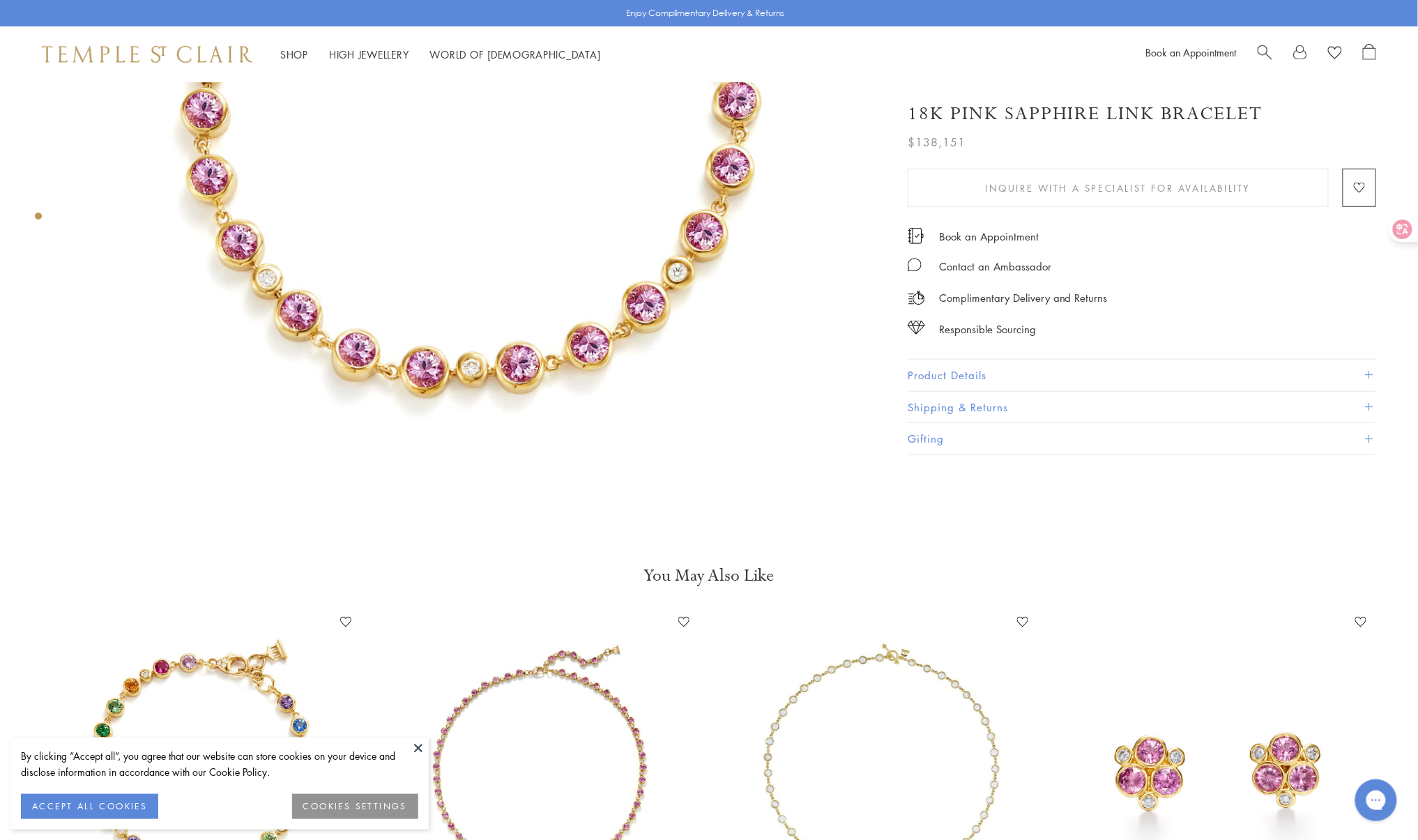
click at [459, 344] on img at bounding box center [471, 113] width 804 height 804
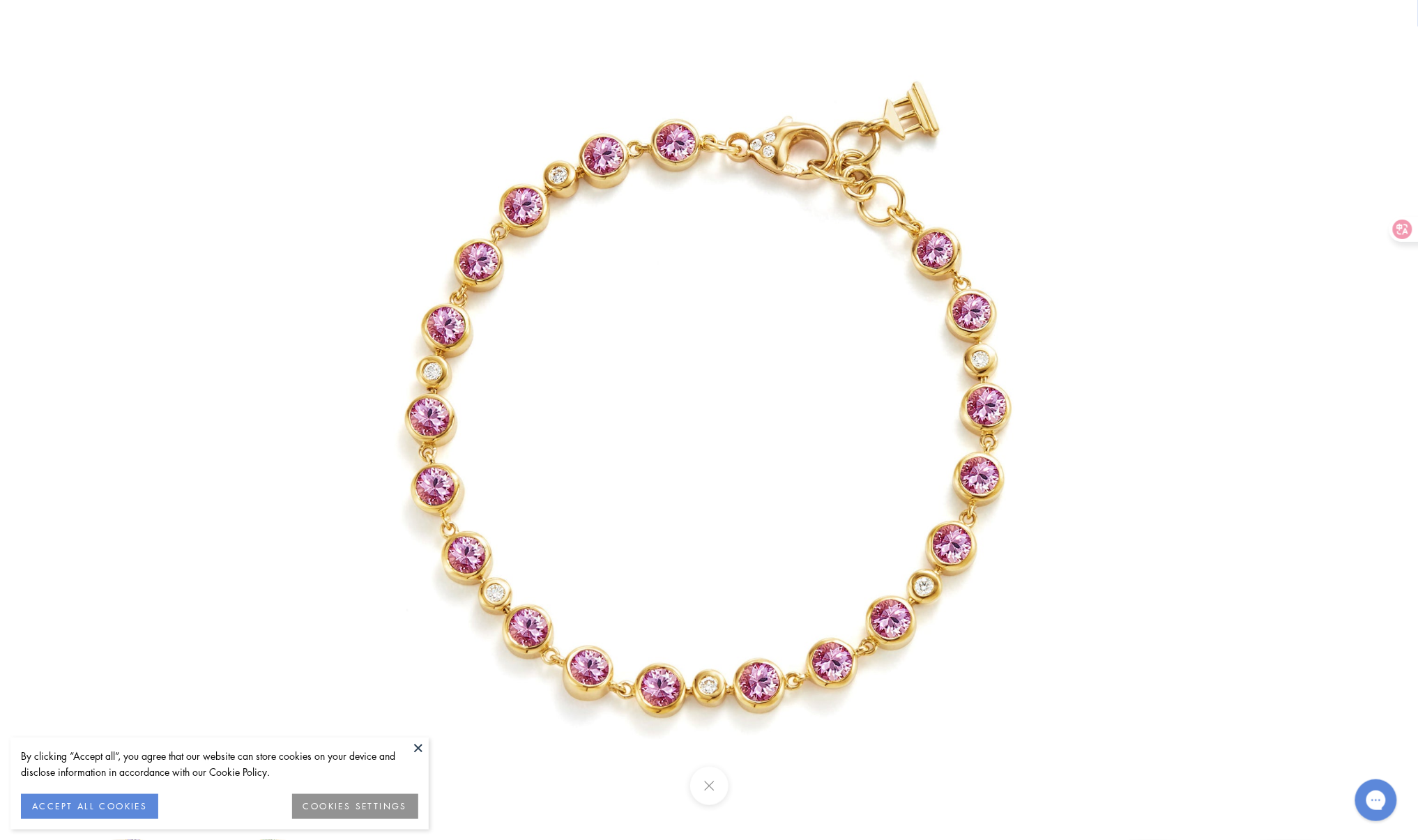
click at [691, 590] on img at bounding box center [709, 420] width 840 height 840
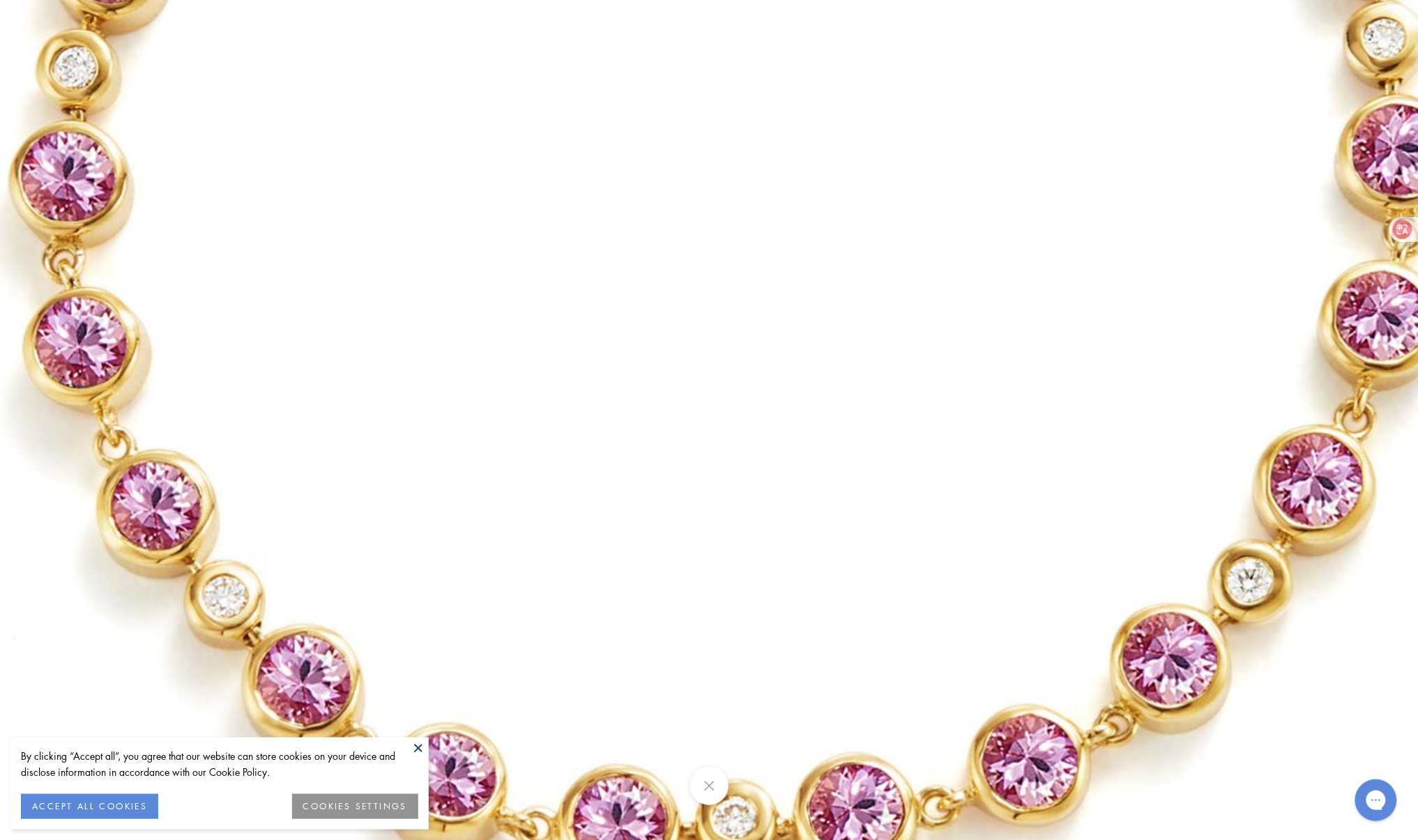
click at [732, 623] on img at bounding box center [736, 183] width 2008 height 2008
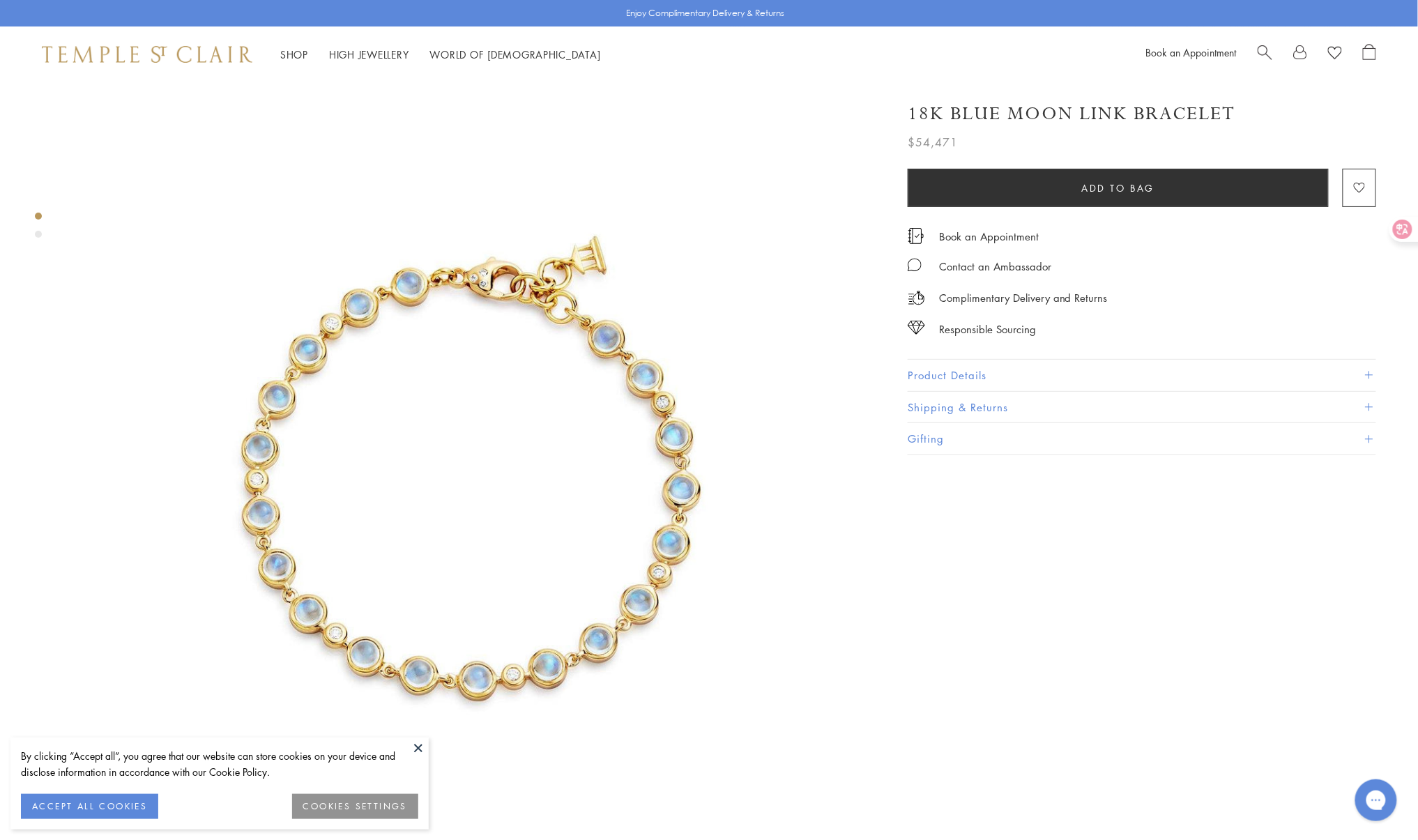
click at [403, 572] on img at bounding box center [471, 484] width 804 height 804
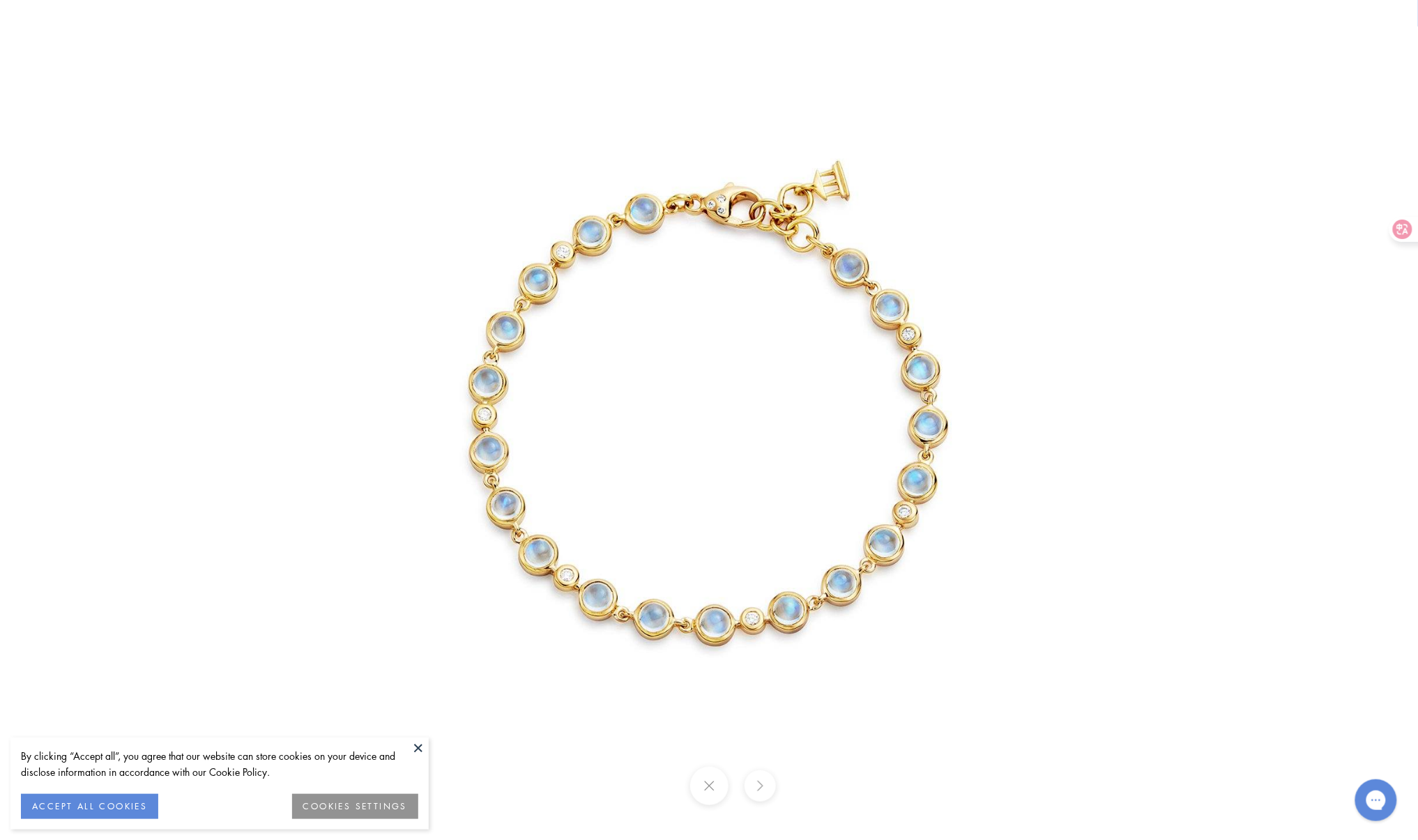
click at [636, 570] on img at bounding box center [709, 420] width 840 height 840
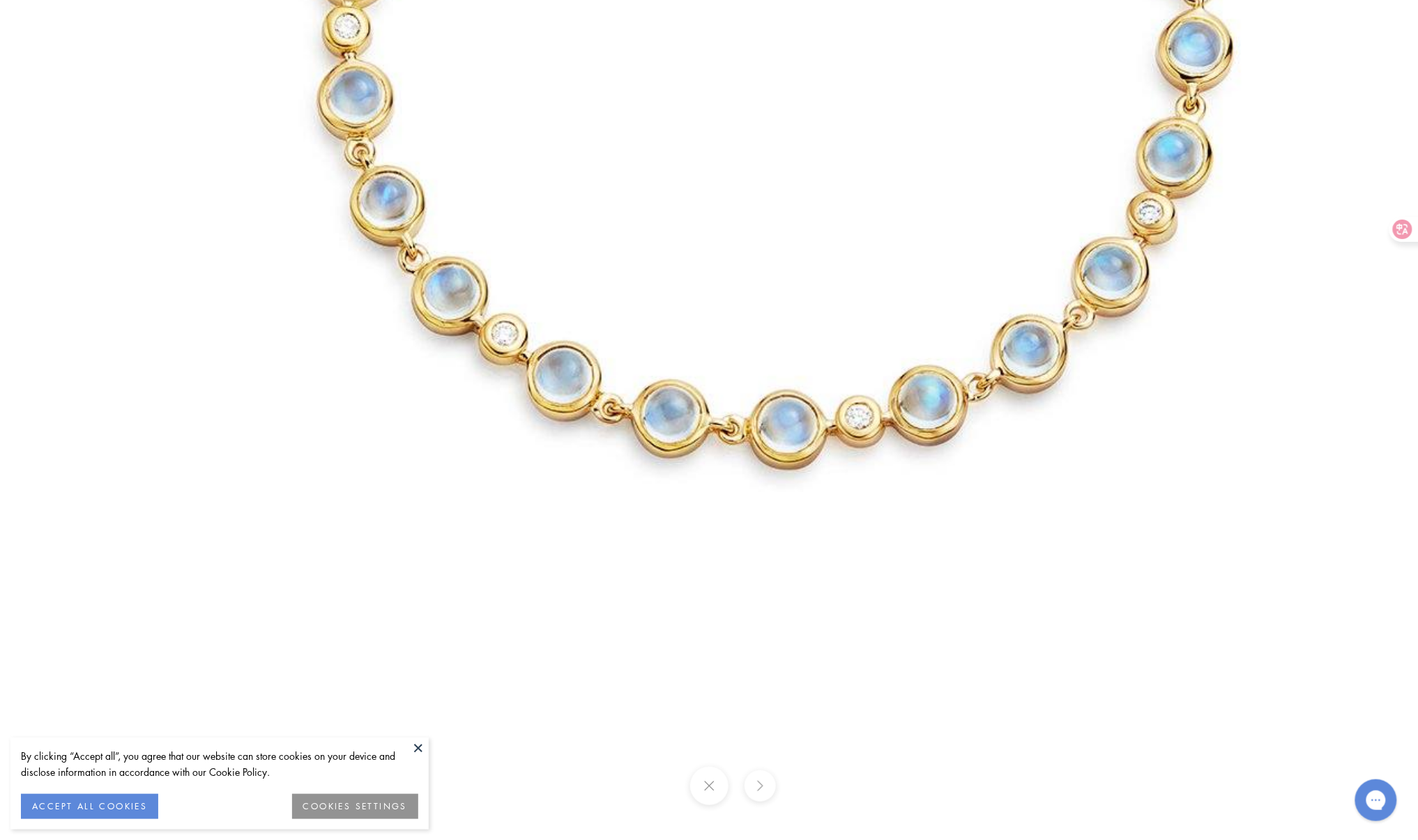
click at [1036, 347] on img at bounding box center [777, 37] width 1607 height 1607
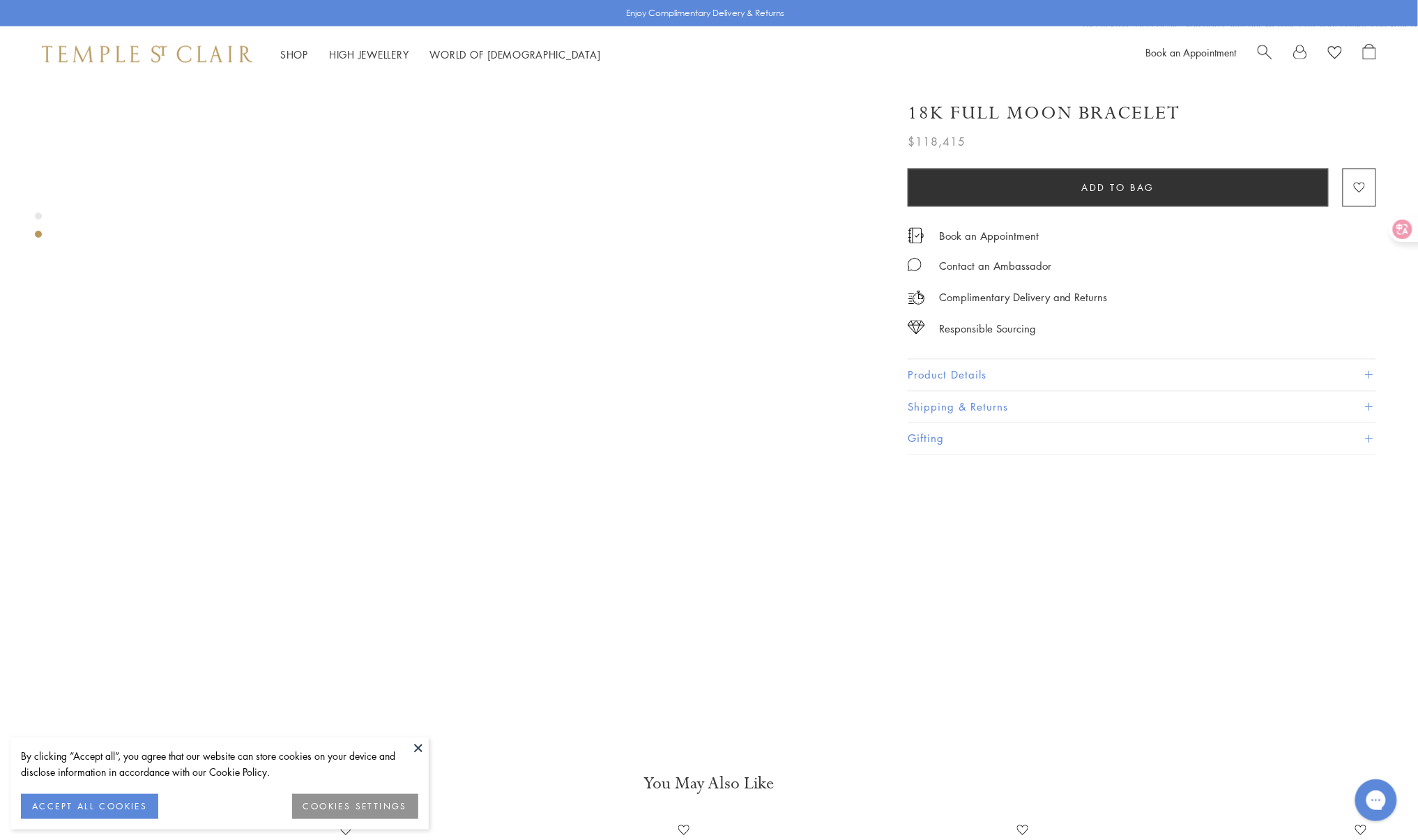
scroll to position [1022, 0]
